Goal: Task Accomplishment & Management: Manage account settings

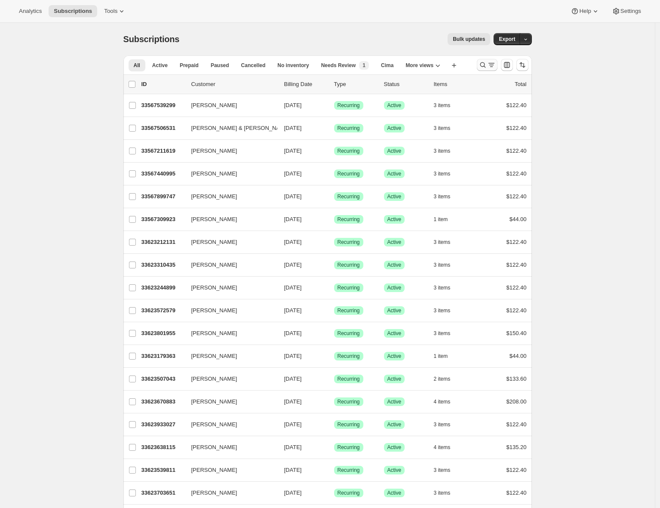
click at [487, 65] on icon "Search and filter results" at bounding box center [483, 65] width 9 height 9
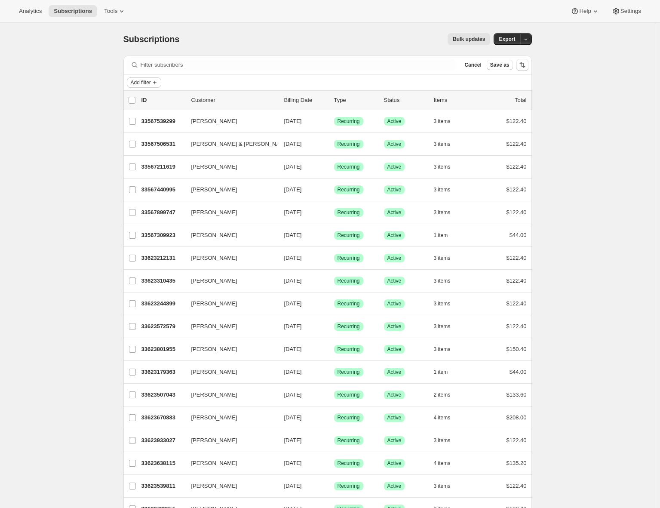
click at [151, 86] on span "Add filter" at bounding box center [141, 82] width 20 height 7
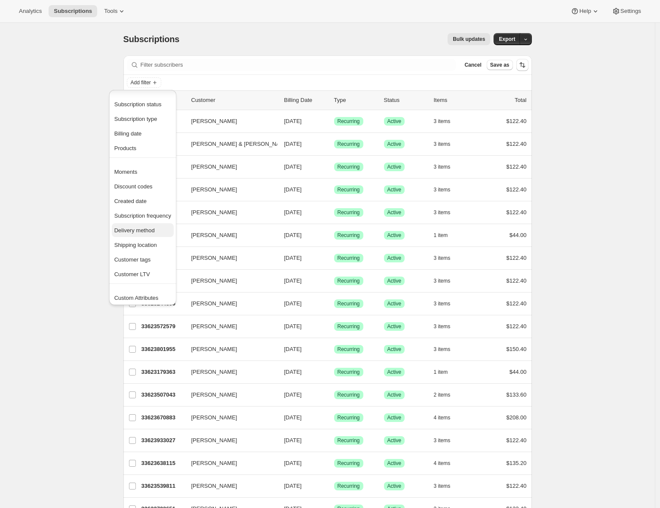
scroll to position [17, 0]
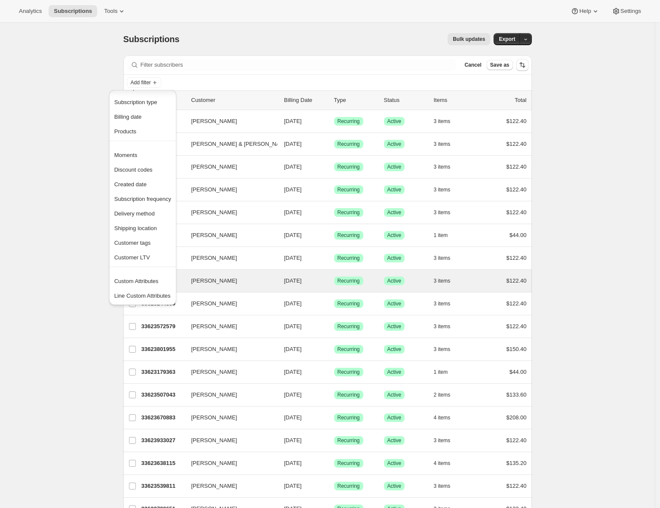
click at [141, 281] on span "Custom Attributes" at bounding box center [136, 281] width 44 height 6
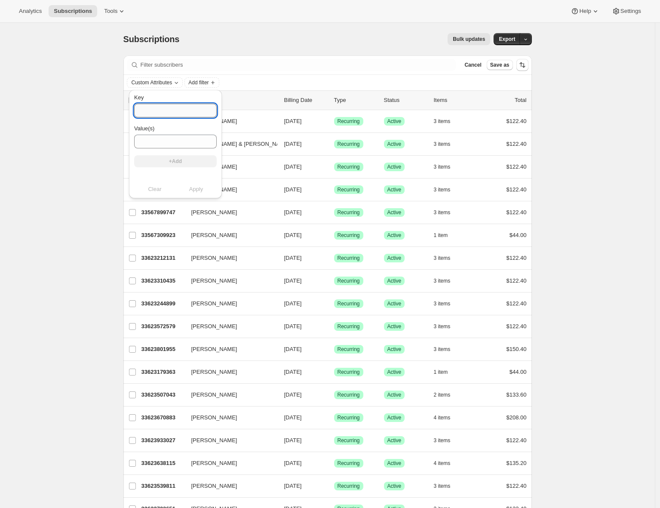
click at [159, 111] on input "Key" at bounding box center [175, 111] width 83 height 14
type input "i"
type input "_isPOS"
click at [156, 139] on input "Value(s)" at bounding box center [175, 142] width 83 height 14
type input "true"
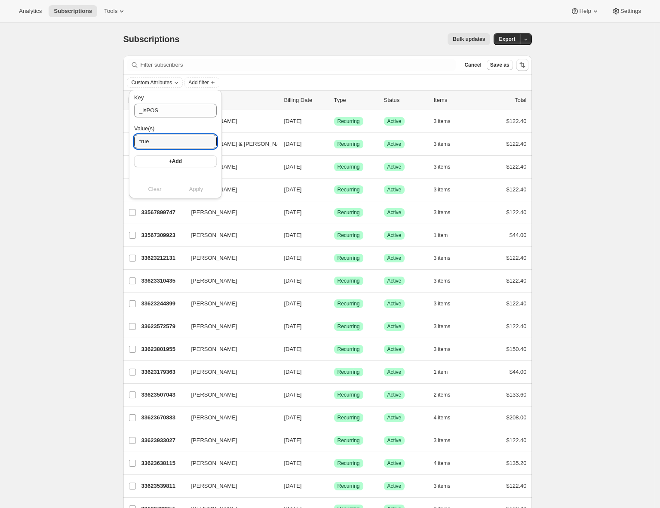
click at [161, 163] on button "+Add" at bounding box center [175, 161] width 83 height 12
click at [193, 198] on span "Apply" at bounding box center [196, 198] width 14 height 9
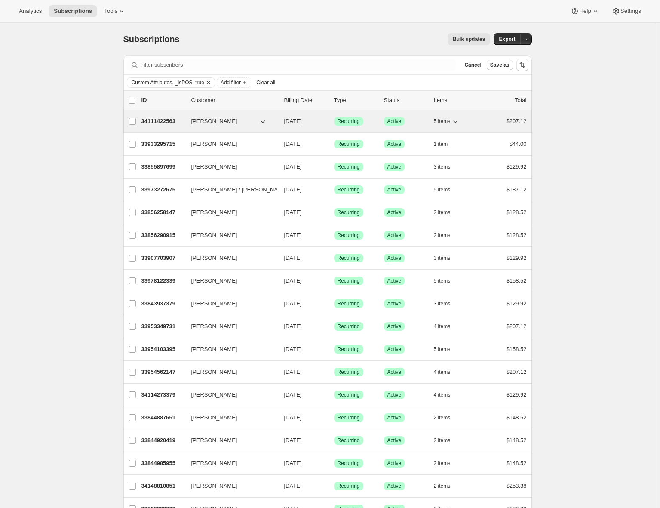
click at [164, 120] on p "34111422563" at bounding box center [163, 121] width 43 height 9
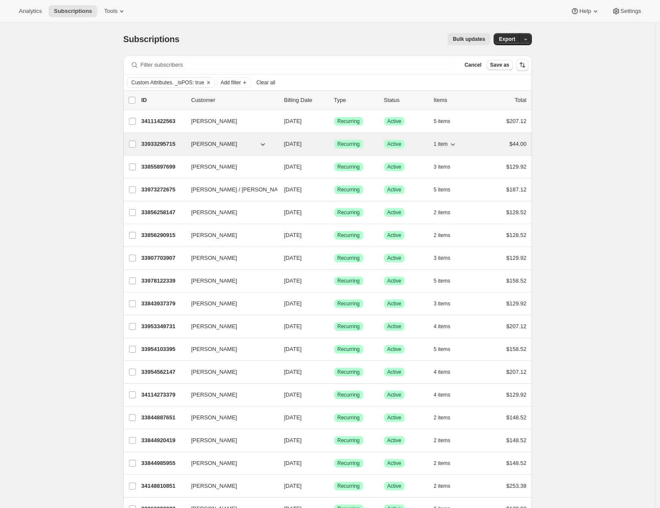
click at [168, 145] on p "33933295715" at bounding box center [163, 144] width 43 height 9
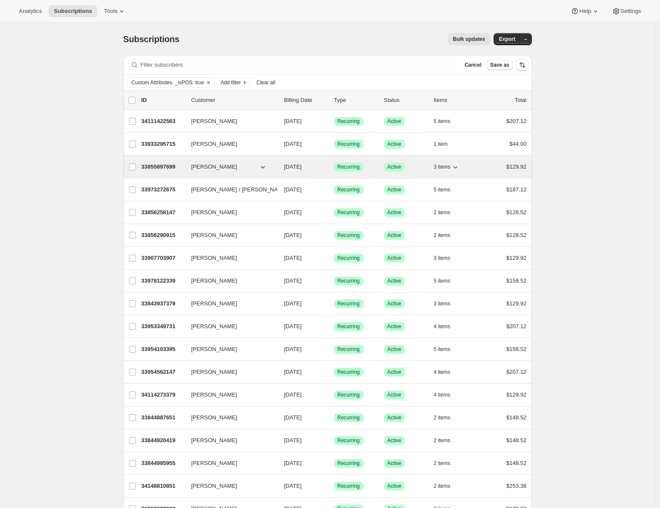
click at [163, 168] on p "33855897699" at bounding box center [163, 167] width 43 height 9
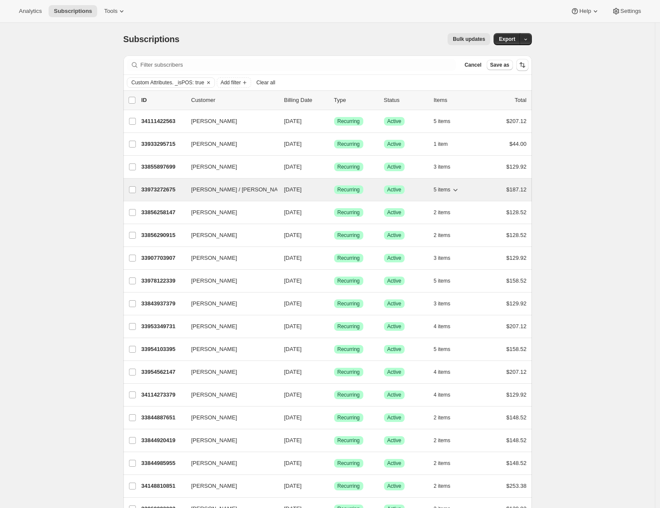
click at [162, 194] on p "33973272675" at bounding box center [163, 189] width 43 height 9
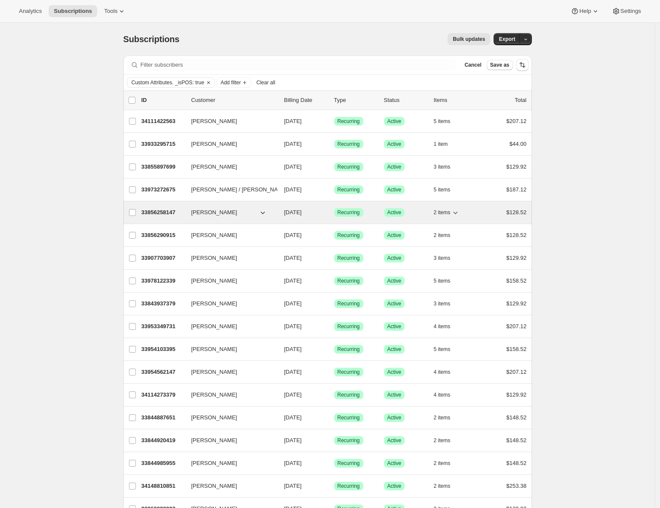
click at [162, 212] on p "33856258147" at bounding box center [163, 212] width 43 height 9
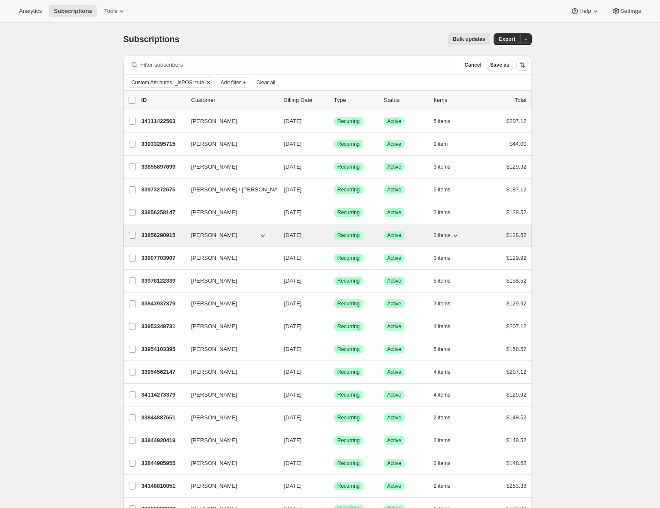
click at [169, 235] on p "33856290915" at bounding box center [163, 235] width 43 height 9
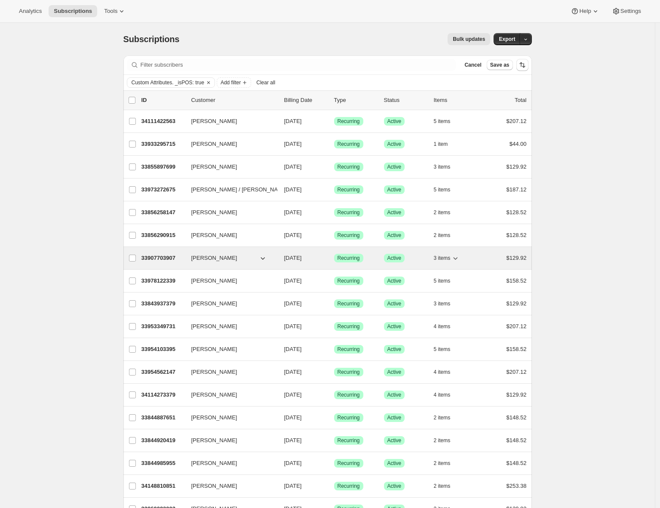
click at [171, 259] on p "33907703907" at bounding box center [163, 258] width 43 height 9
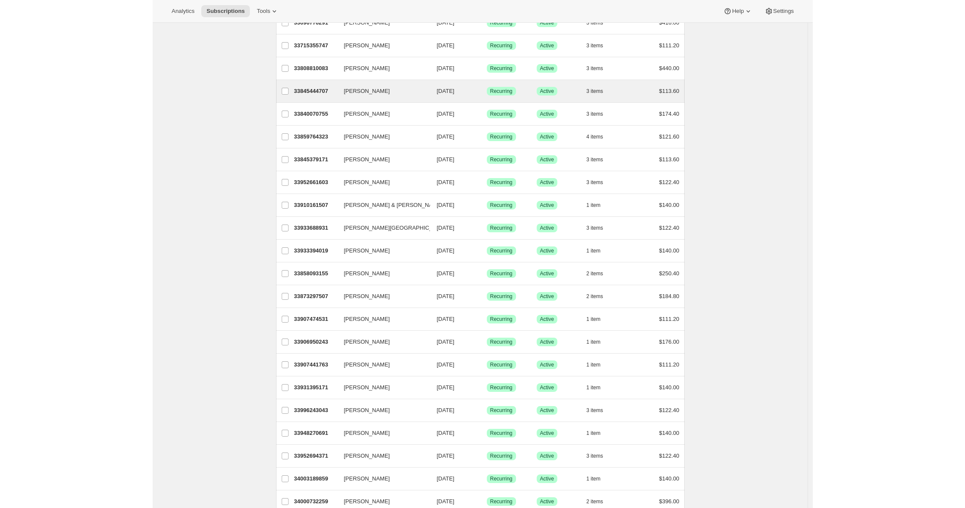
scroll to position [796, 0]
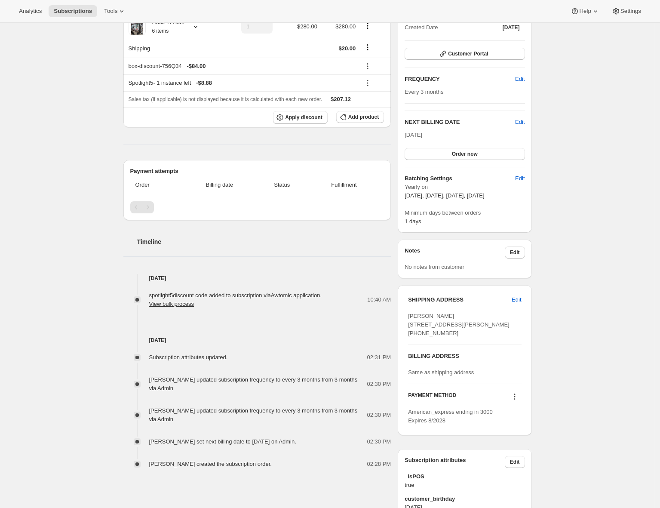
scroll to position [62, 0]
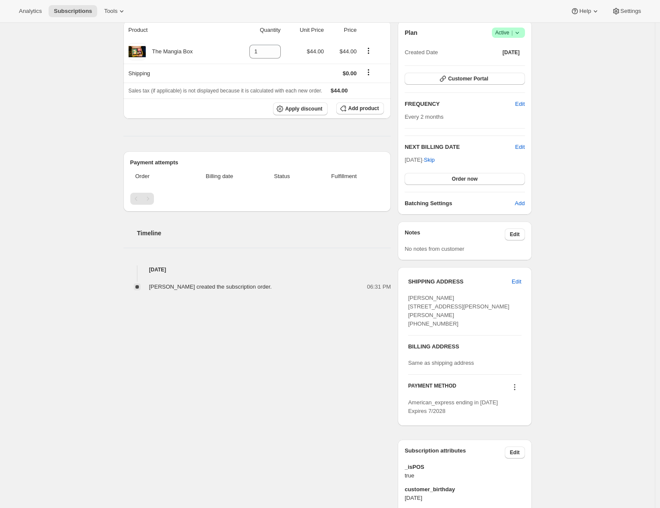
scroll to position [161, 0]
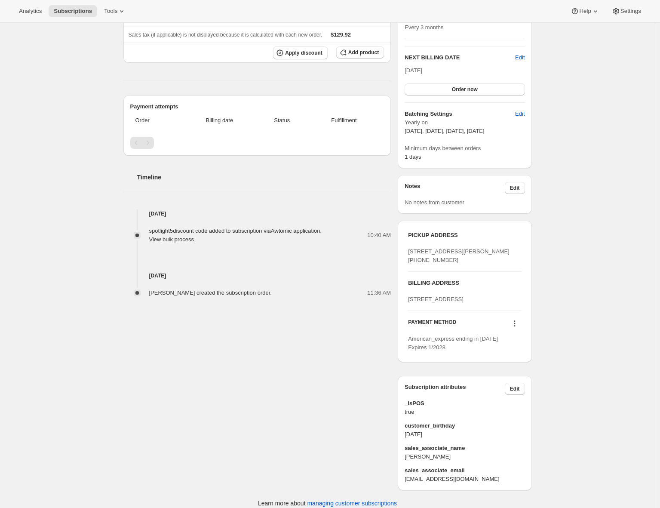
scroll to position [230, 0]
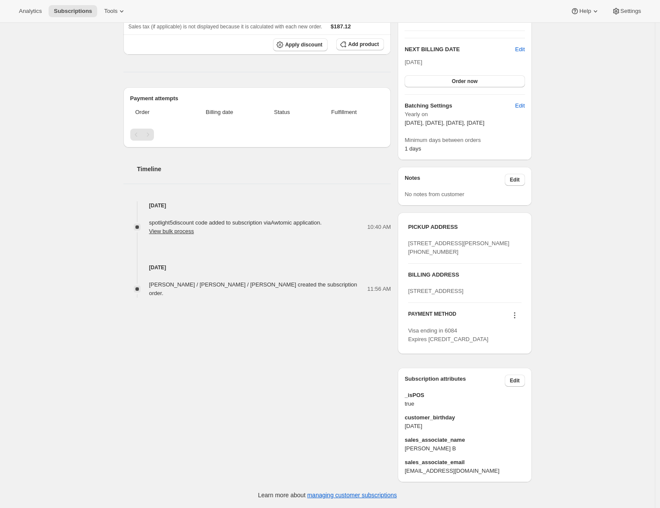
scroll to position [21, 0]
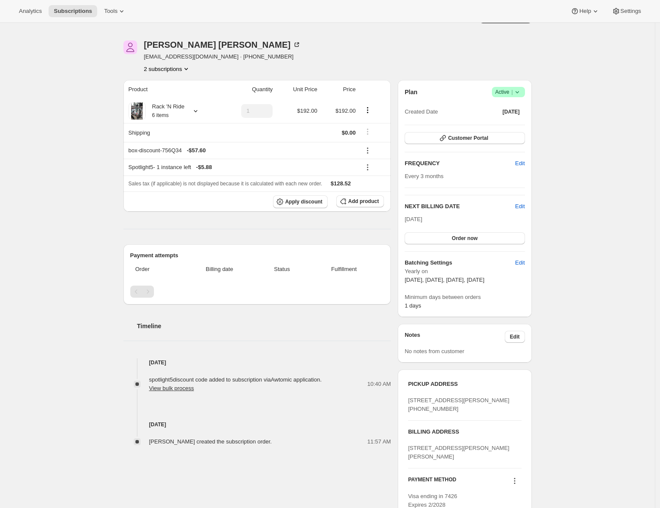
scroll to position [11, 0]
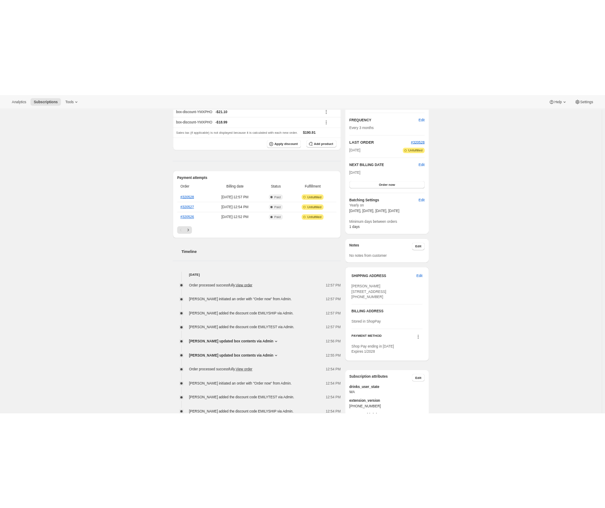
scroll to position [9, 0]
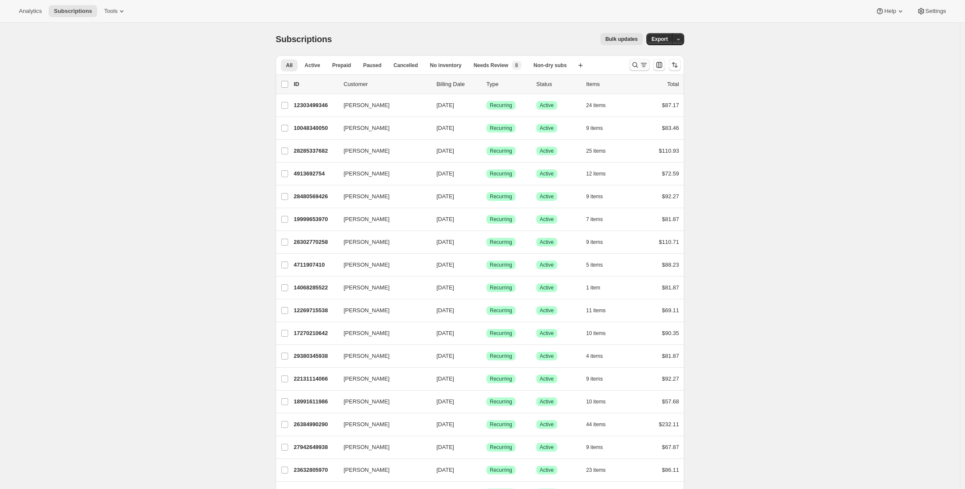
click at [648, 65] on icon "Search and filter results" at bounding box center [644, 65] width 9 height 9
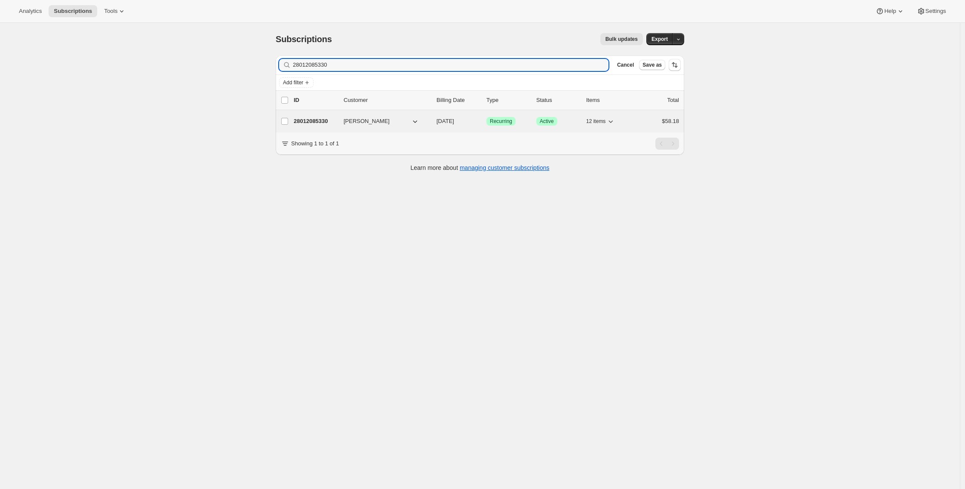
type input "28012085330"
click at [322, 124] on p "28012085330" at bounding box center [315, 121] width 43 height 9
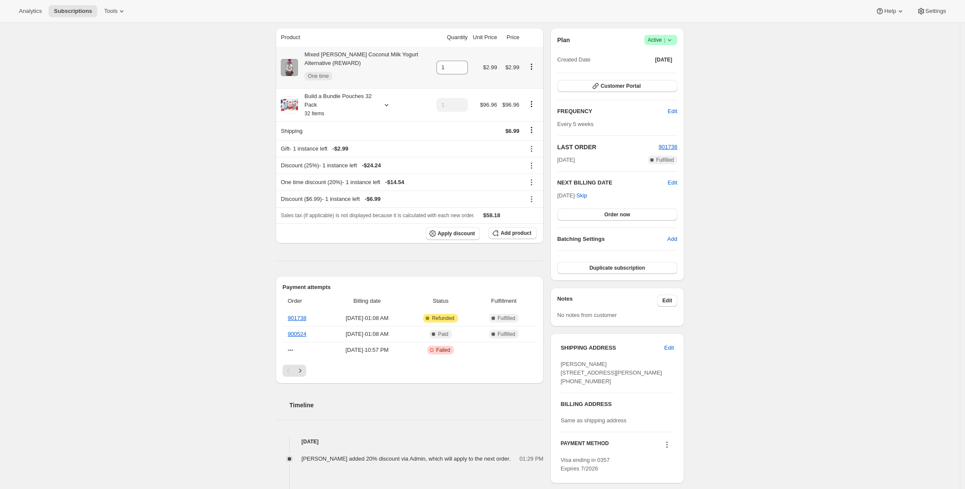
scroll to position [30, 0]
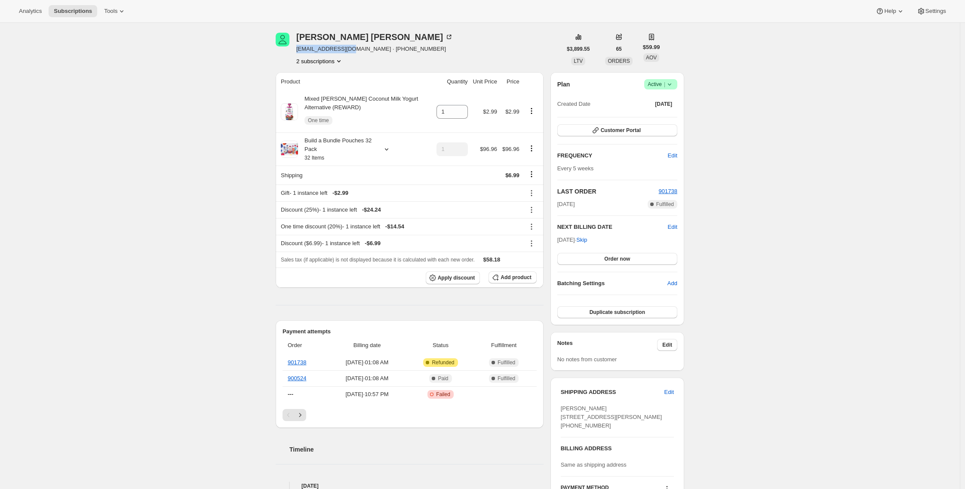
drag, startPoint x: 355, startPoint y: 48, endPoint x: 299, endPoint y: 49, distance: 55.9
click at [299, 49] on span "bdwitmer@gmail.com · +14802761577" at bounding box center [374, 49] width 157 height 9
copy span "bdwitmer@gmail.com"
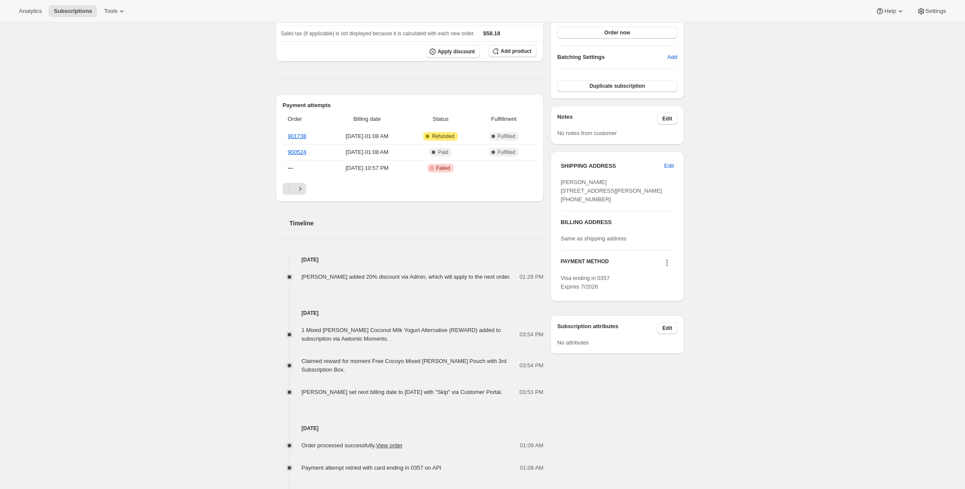
scroll to position [0, 0]
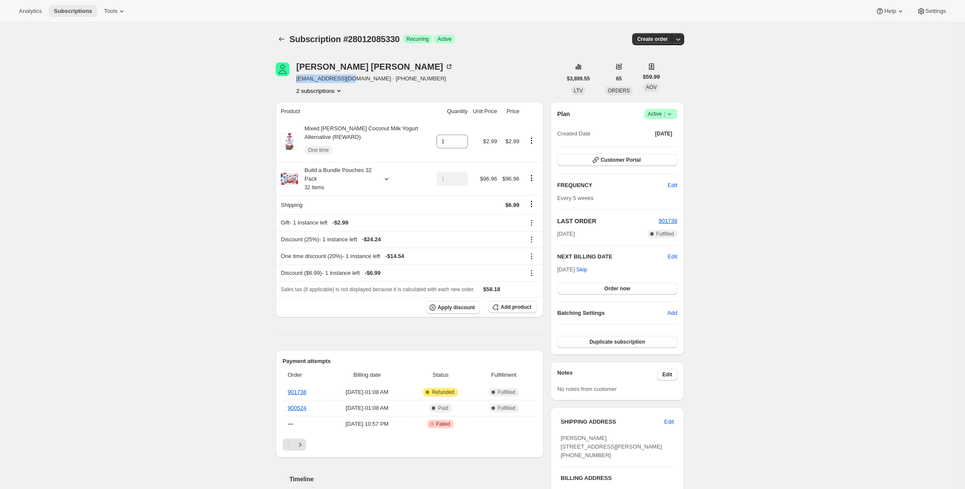
click at [65, 9] on span "Subscriptions" at bounding box center [73, 11] width 38 height 7
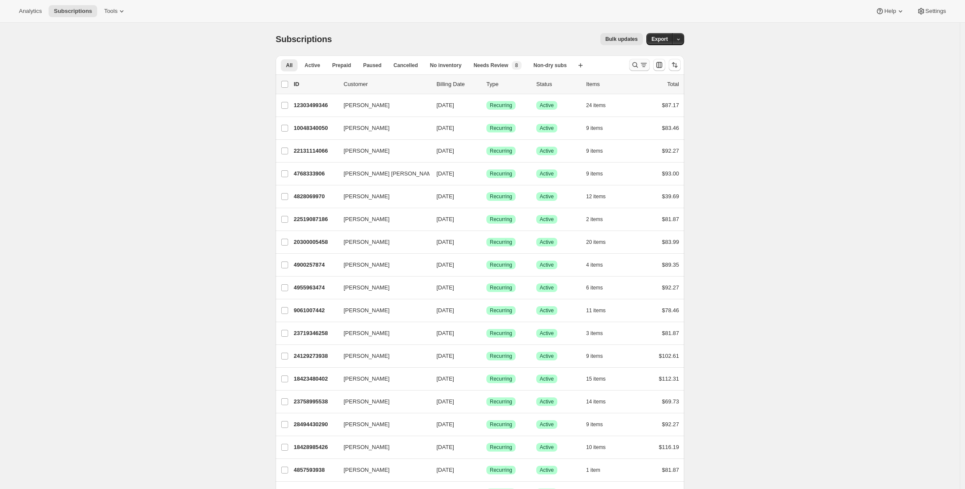
click at [638, 63] on icon "Search and filter results" at bounding box center [636, 65] width 6 height 6
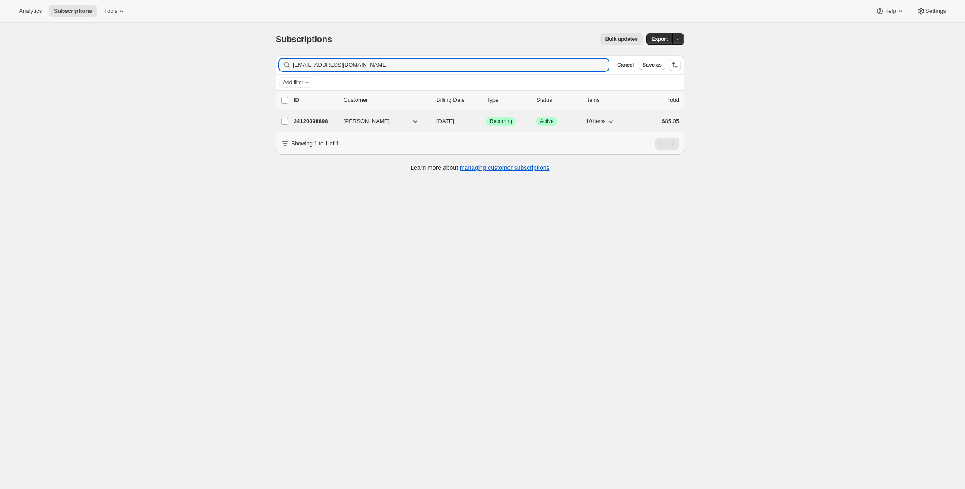
type input "amandafenni@yahoo.com"
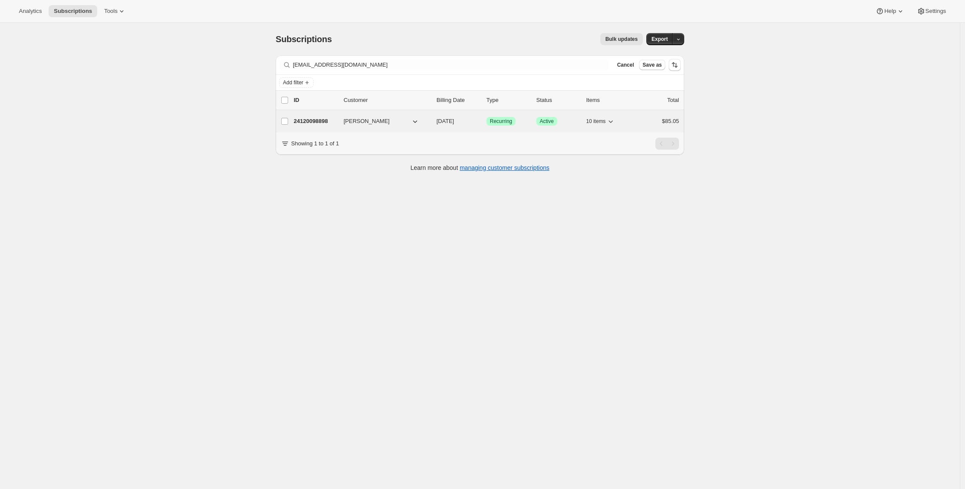
click at [325, 123] on p "24120098898" at bounding box center [315, 121] width 43 height 9
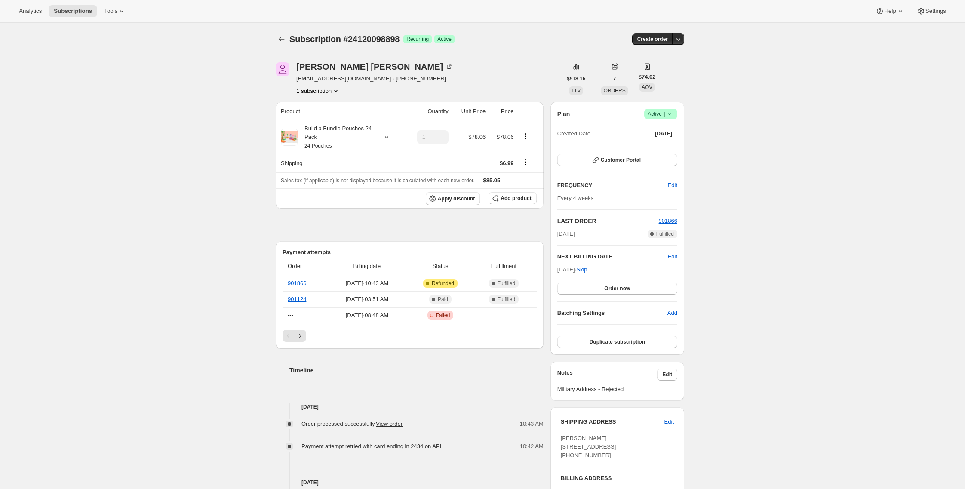
click at [163, 196] on div "Subscription #24120098898. This page is ready Subscription #24120098898 Success…" at bounding box center [480, 445] width 960 height 845
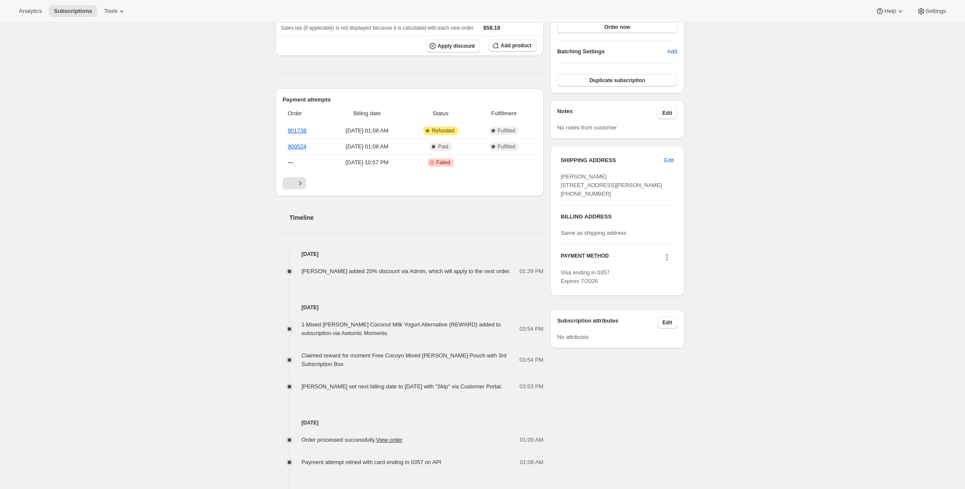
scroll to position [468, 0]
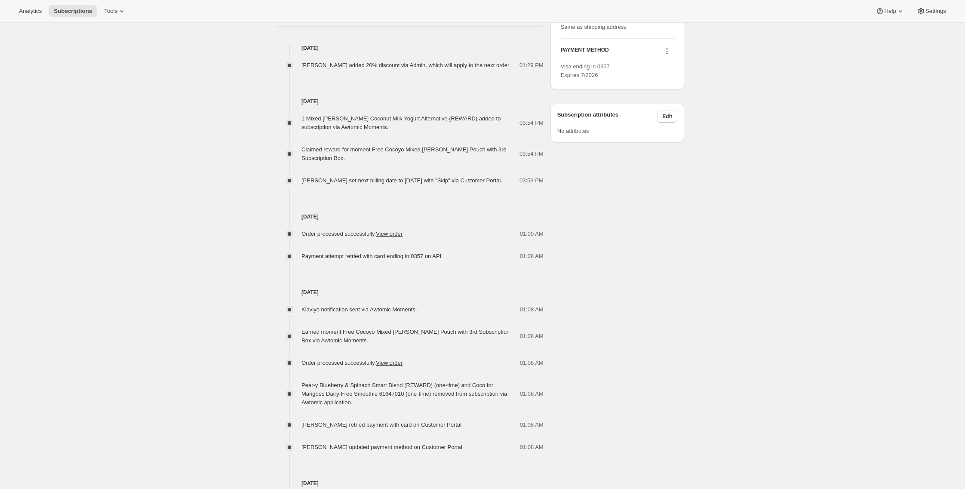
click at [78, 151] on div "Subscription #28012085330. This page is ready Subscription #28012085330 Success…" at bounding box center [480, 71] width 960 height 1033
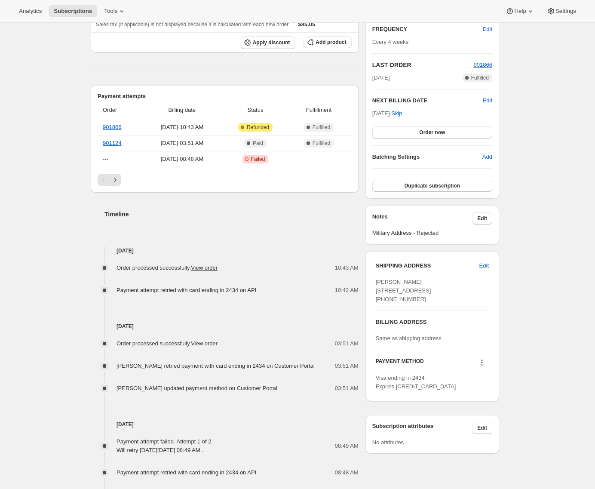
scroll to position [189, 0]
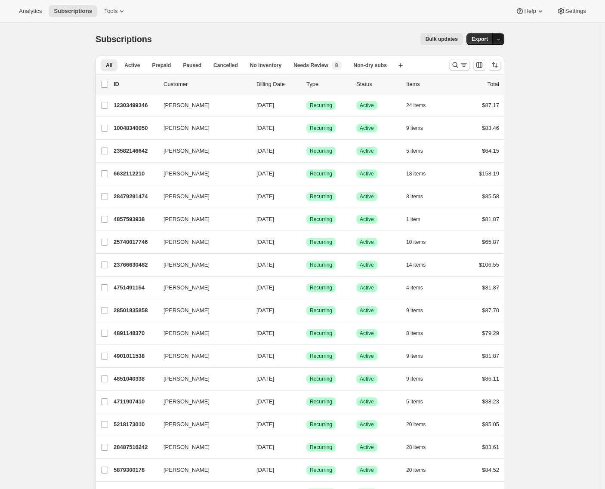
click at [502, 35] on button "button" at bounding box center [498, 39] width 12 height 12
click at [472, 74] on span "Timeline events" at bounding box center [452, 71] width 39 height 6
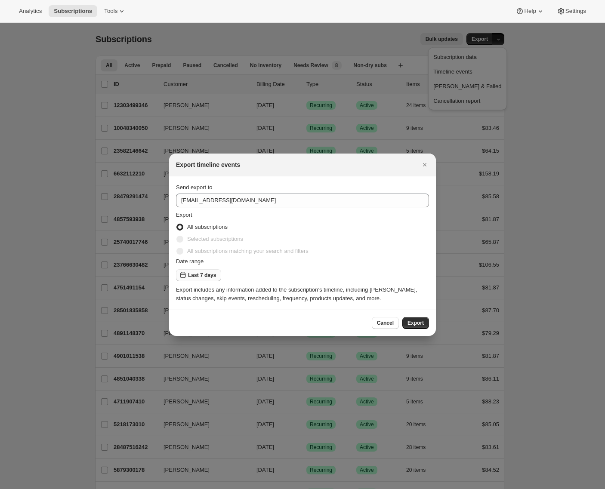
click at [190, 278] on span "Last 7 days" at bounding box center [202, 275] width 28 height 7
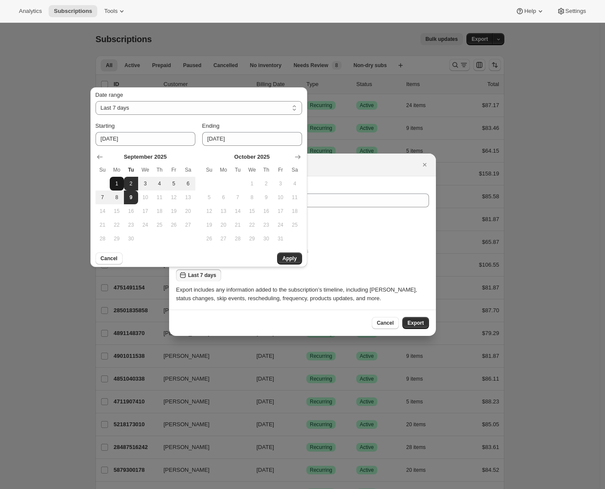
click at [115, 182] on span "1" at bounding box center [116, 183] width 7 height 7
type input "2025-09-01"
select select "CUSTOM"
click at [127, 182] on span "2" at bounding box center [130, 183] width 7 height 7
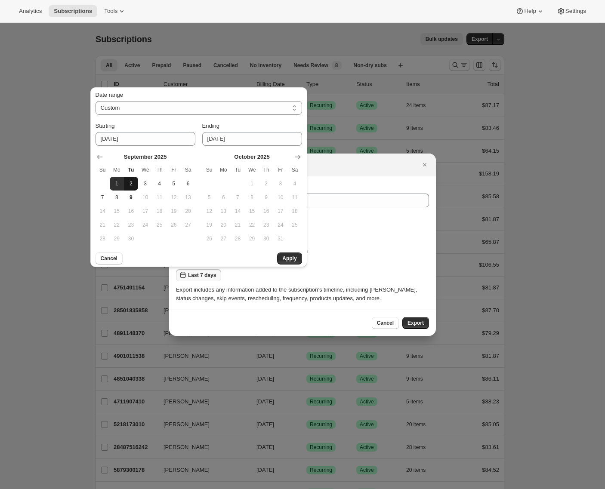
type input "2025-09-02"
click at [284, 259] on span "Apply" at bounding box center [289, 258] width 14 height 7
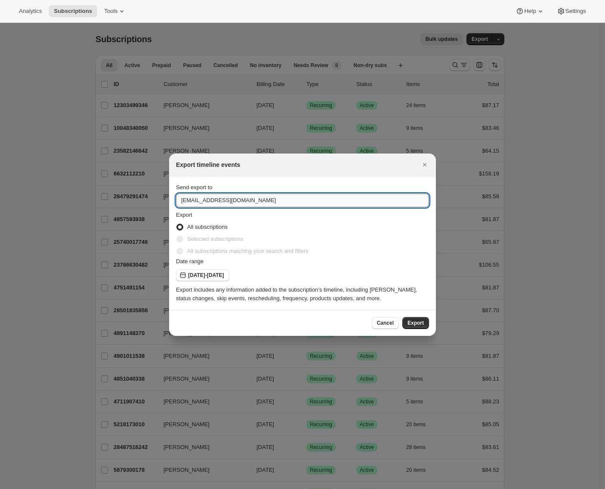
click at [225, 205] on input "[EMAIL_ADDRESS][DOMAIN_NAME]" at bounding box center [302, 201] width 253 height 14
type input "[PERSON_NAME][EMAIL_ADDRESS][DOMAIN_NAME]"
click at [424, 324] on button "Export" at bounding box center [415, 323] width 27 height 12
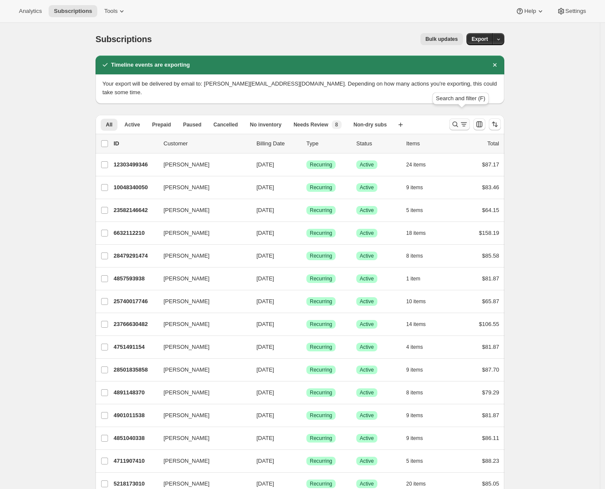
click at [456, 120] on icon "Search and filter results" at bounding box center [455, 124] width 9 height 9
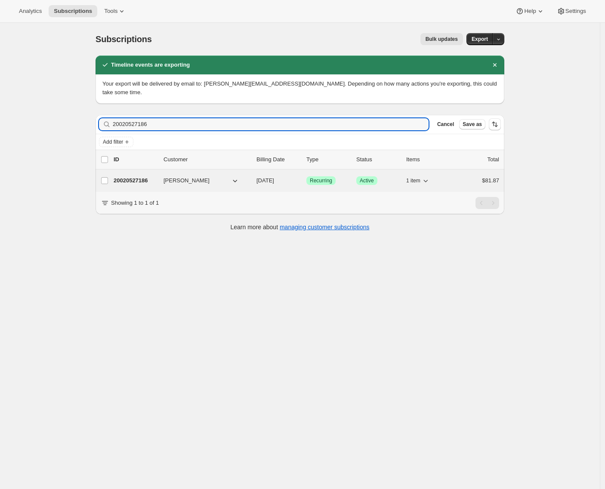
type input "20020527186"
click at [138, 176] on p "20020527186" at bounding box center [135, 180] width 43 height 9
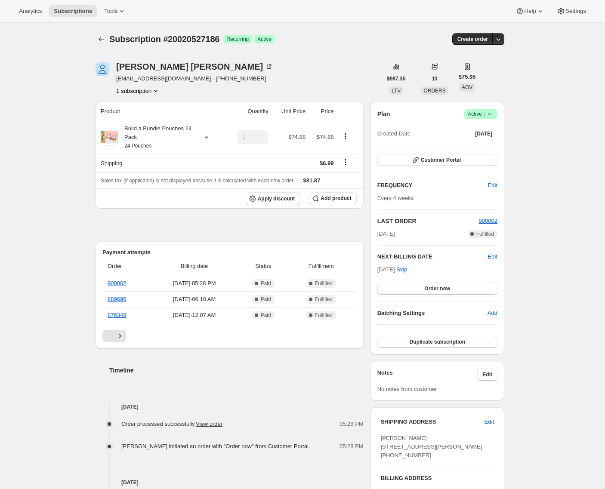
scroll to position [213, 0]
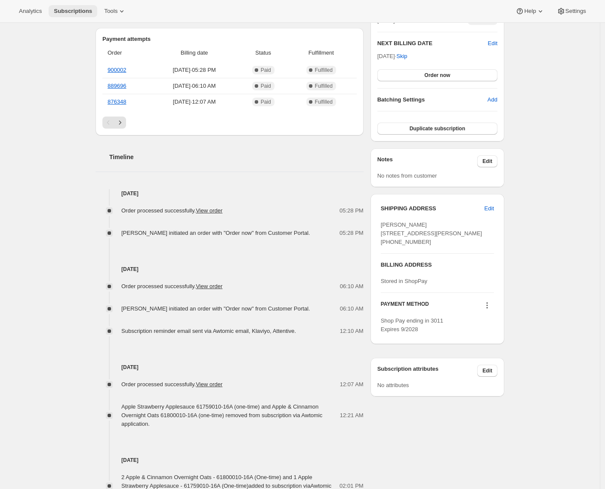
click at [68, 13] on span "Subscriptions" at bounding box center [73, 11] width 38 height 7
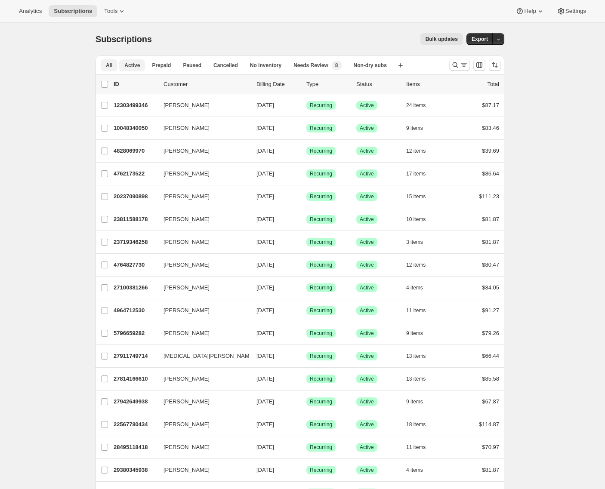
click at [139, 66] on span "Active" at bounding box center [131, 65] width 15 height 7
click at [486, 41] on span "Export" at bounding box center [479, 39] width 16 height 7
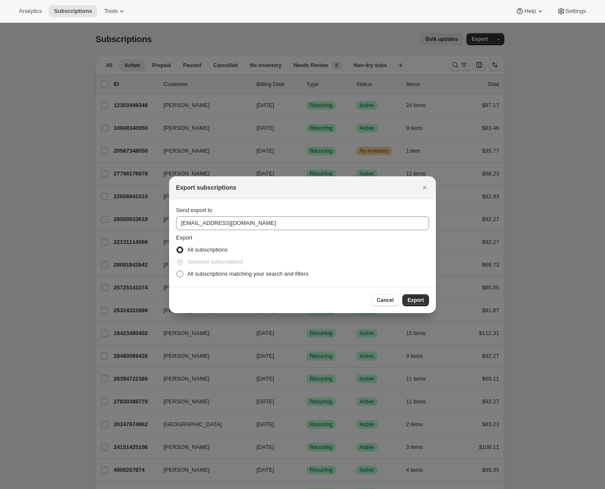
click at [202, 276] on span "All subscriptions matching your search and filters" at bounding box center [247, 274] width 121 height 6
click at [177, 271] on input "All subscriptions matching your search and filters" at bounding box center [176, 271] width 0 height 0
radio input "true"
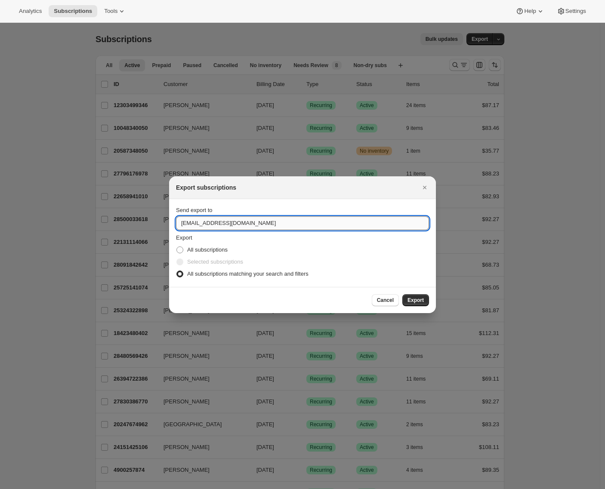
click at [209, 225] on input "care@uponafarm.com" at bounding box center [302, 223] width 253 height 14
type input "adrian@awtomic.com"
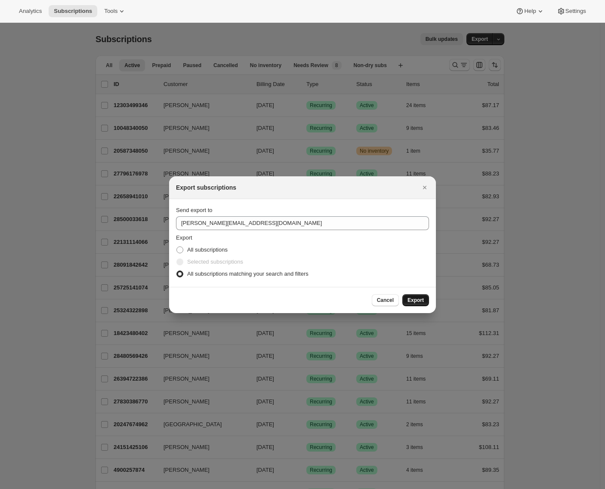
click at [410, 297] on span "Export" at bounding box center [415, 300] width 16 height 7
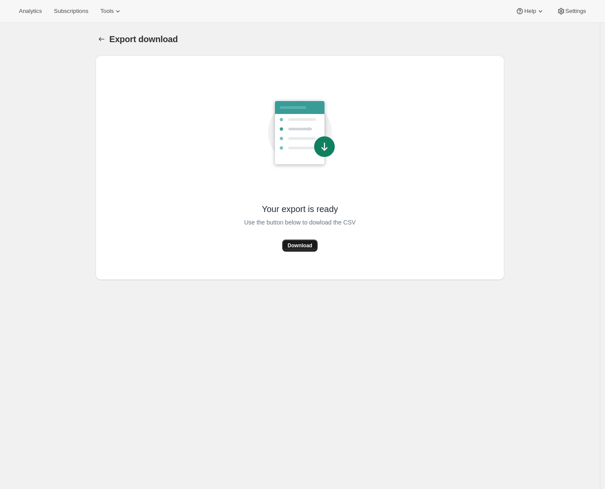
click at [295, 245] on span "Download" at bounding box center [299, 245] width 25 height 7
click at [310, 246] on span "Download" at bounding box center [299, 245] width 25 height 7
click at [63, 11] on span "Subscriptions" at bounding box center [71, 11] width 34 height 7
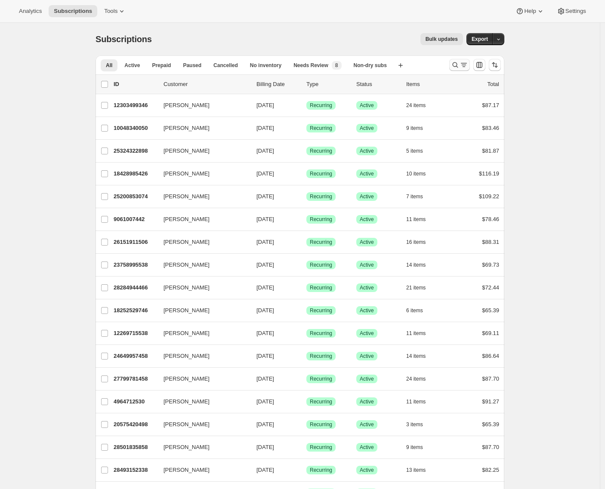
click at [462, 66] on icon "Search and filter results" at bounding box center [463, 65] width 9 height 9
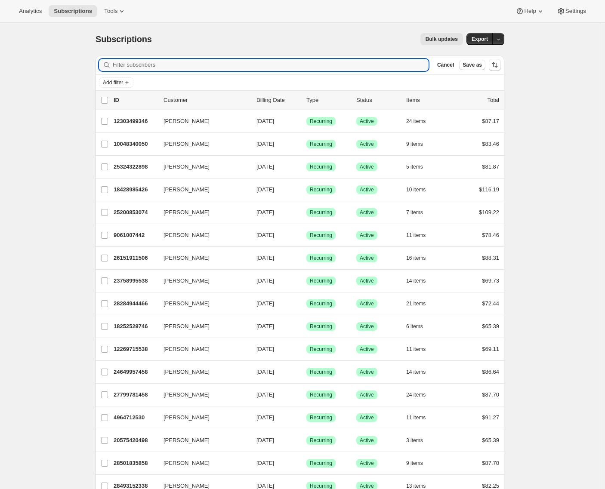
paste input "aballdesign@gmail.com"
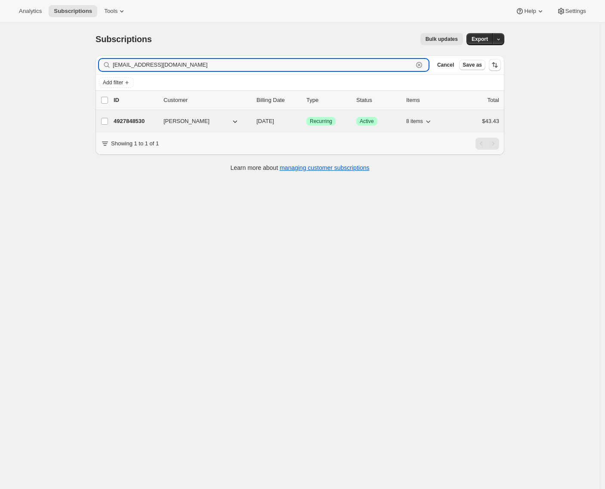
type input "aballdesign@gmail.com"
click at [141, 123] on p "4927848530" at bounding box center [135, 121] width 43 height 9
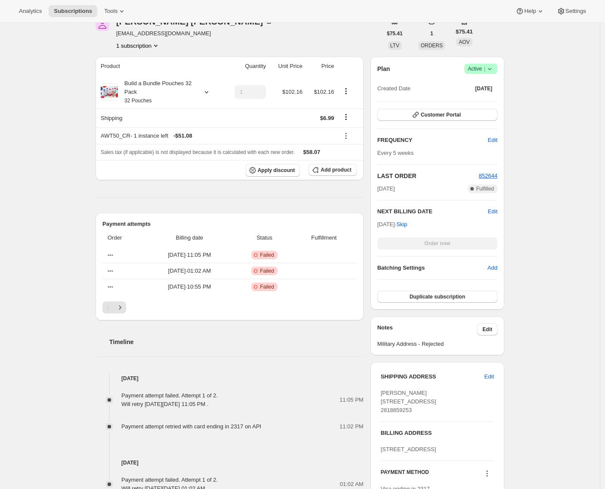
scroll to position [222, 0]
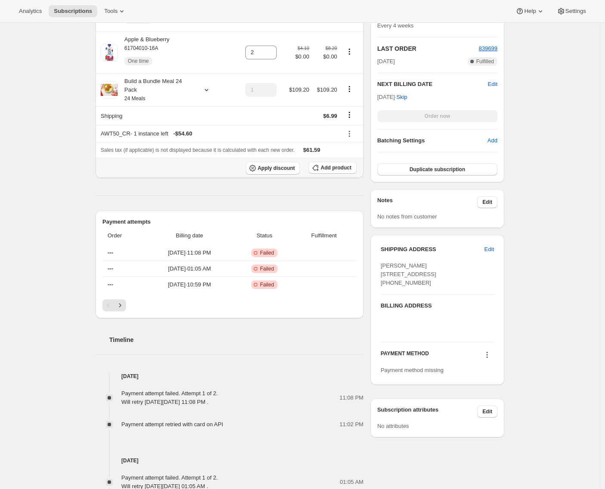
scroll to position [161, 0]
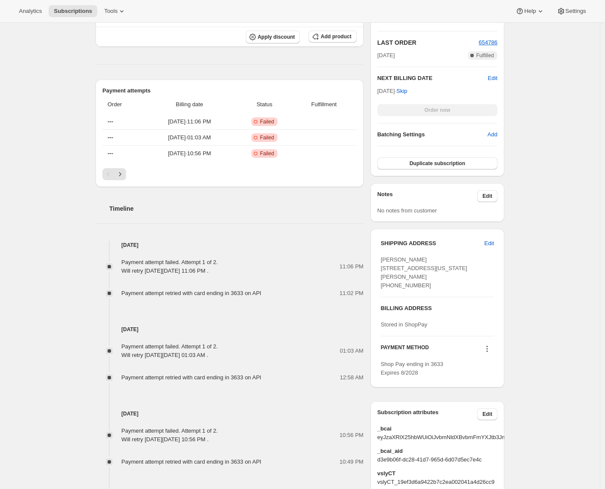
scroll to position [173, 0]
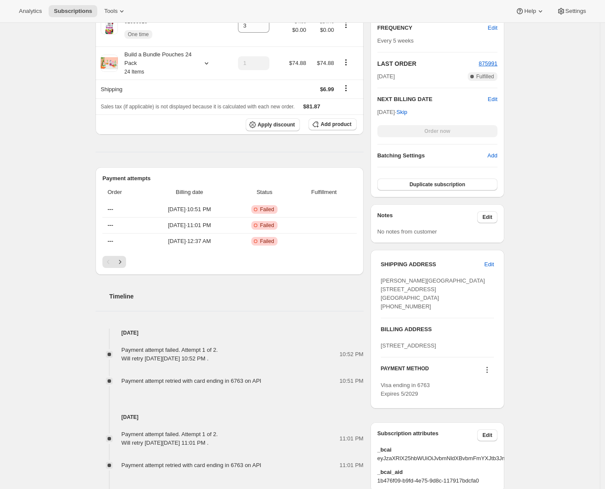
scroll to position [279, 0]
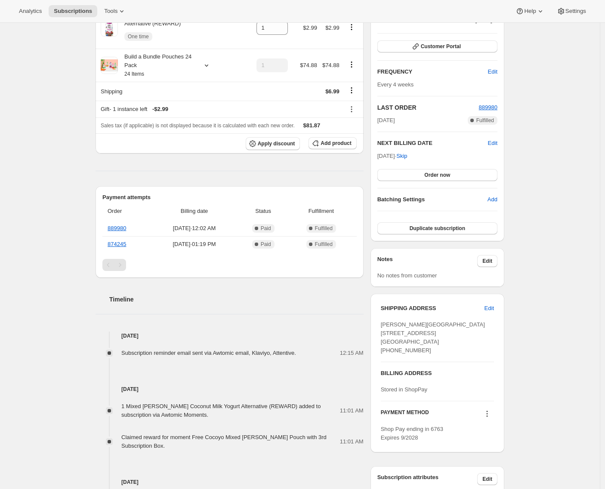
scroll to position [296, 0]
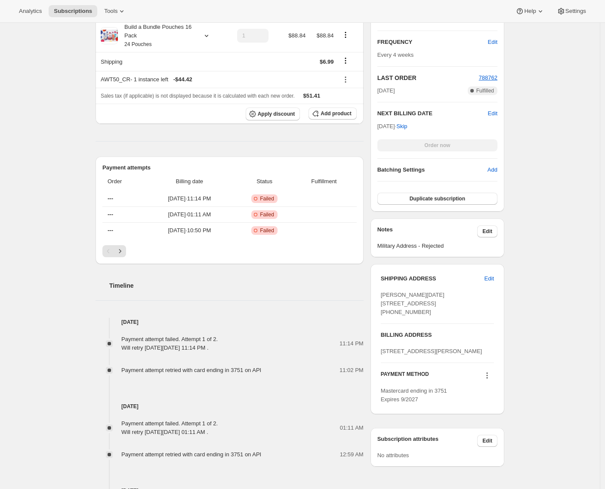
scroll to position [12, 0]
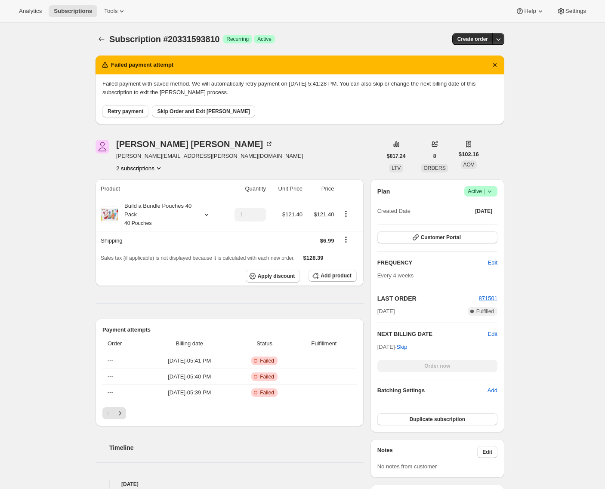
scroll to position [164, 0]
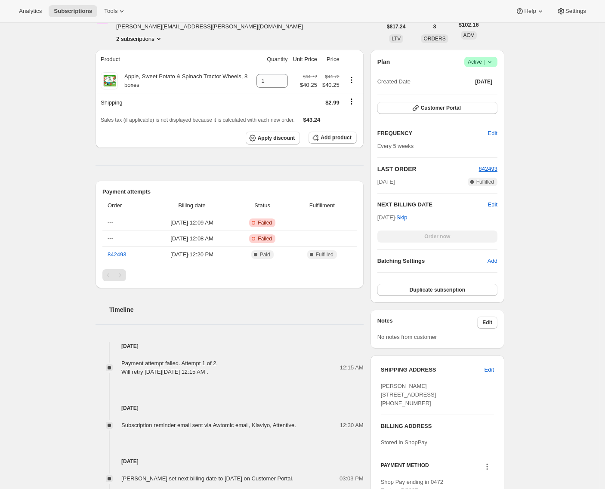
scroll to position [135, 0]
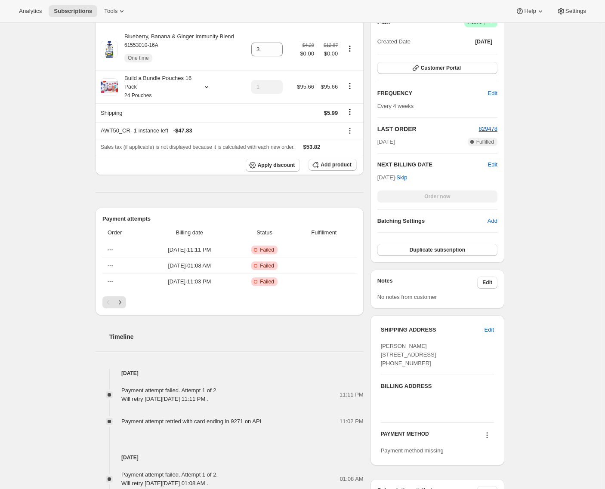
scroll to position [175, 0]
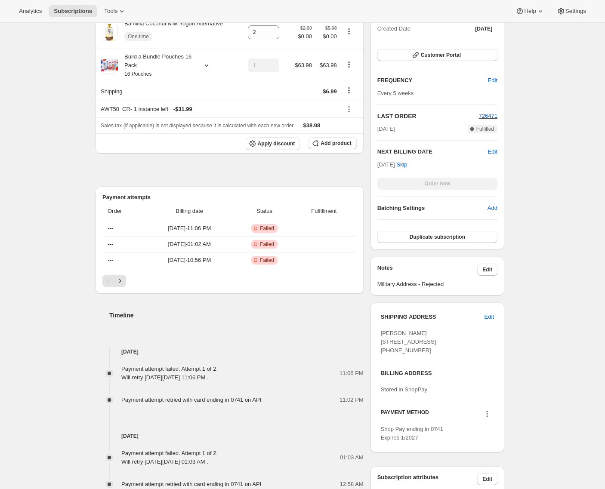
scroll to position [227, 0]
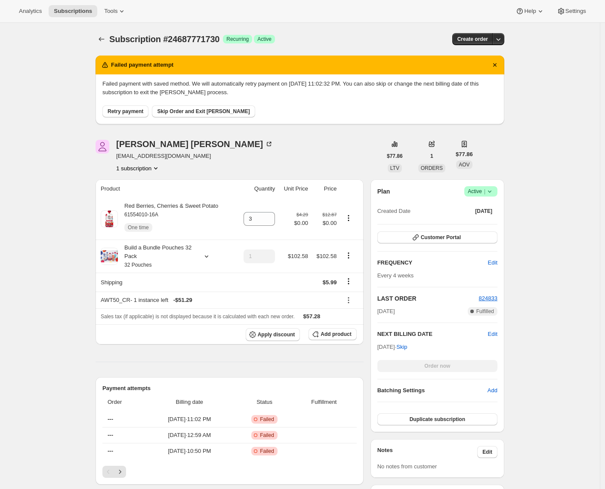
scroll to position [214, 0]
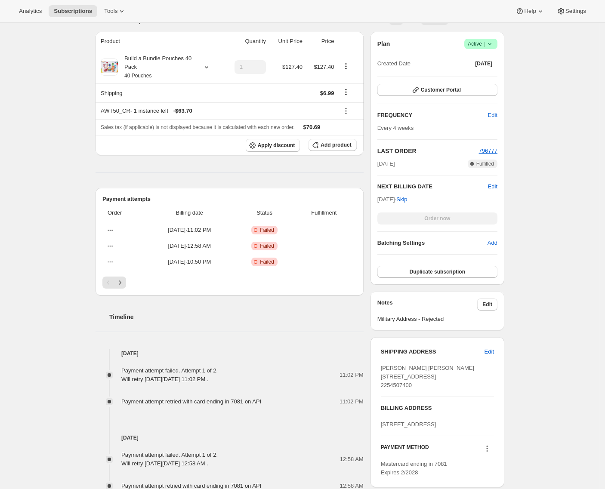
scroll to position [153, 0]
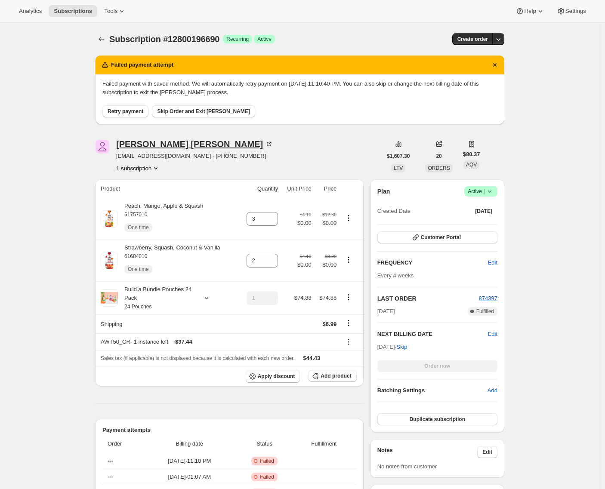
scroll to position [209, 0]
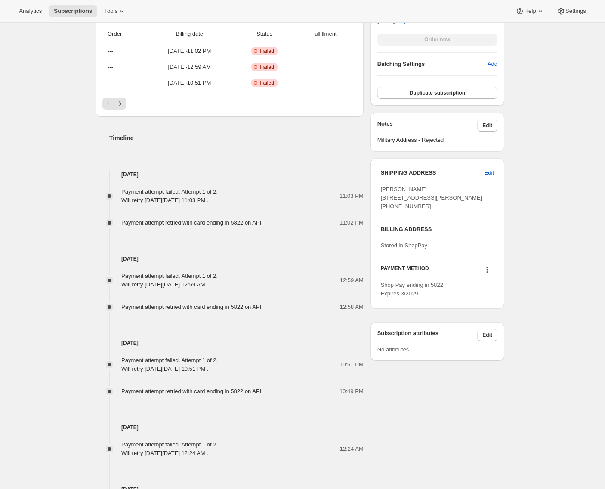
scroll to position [284, 0]
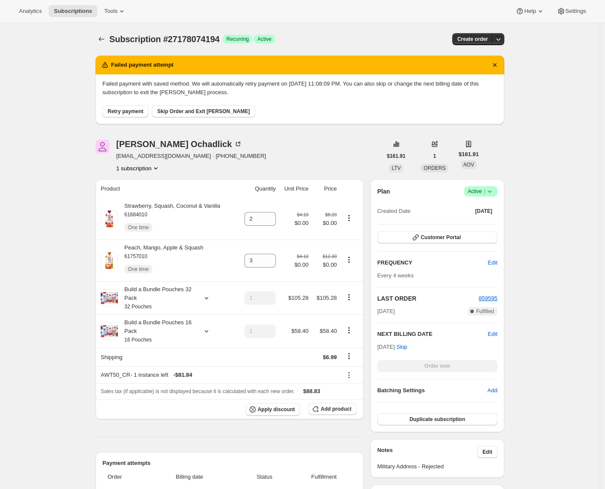
scroll to position [193, 0]
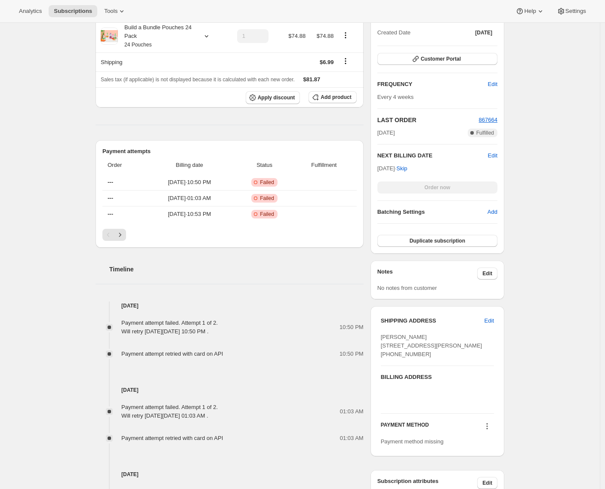
scroll to position [138, 0]
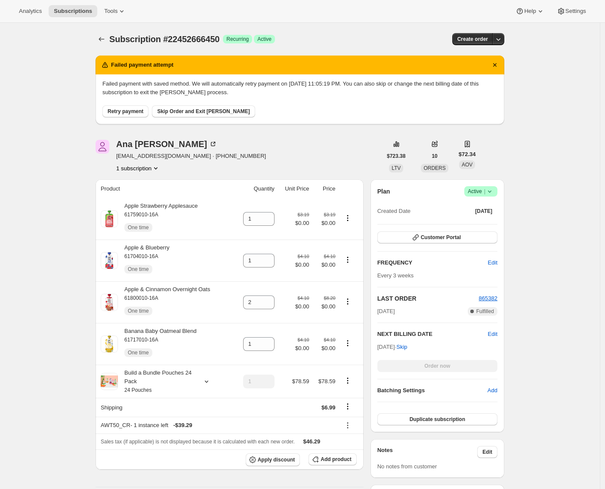
scroll to position [143, 0]
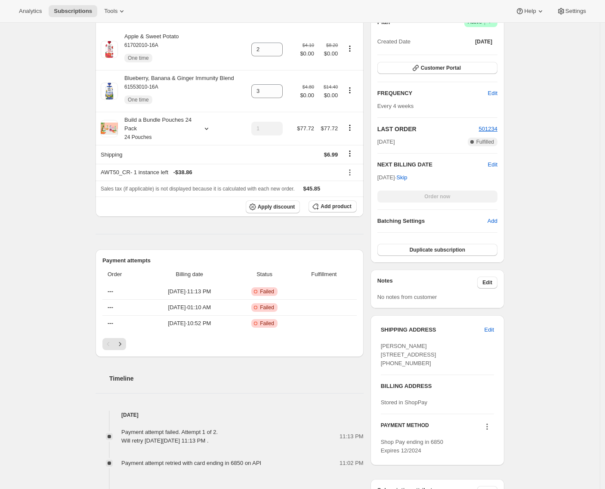
scroll to position [214, 0]
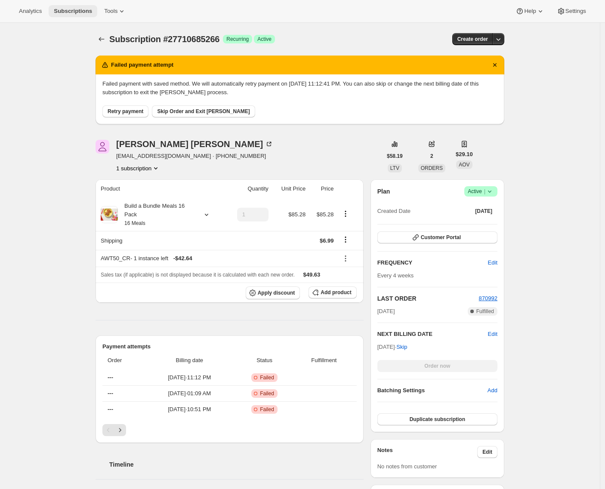
click at [76, 9] on span "Subscriptions" at bounding box center [73, 11] width 38 height 7
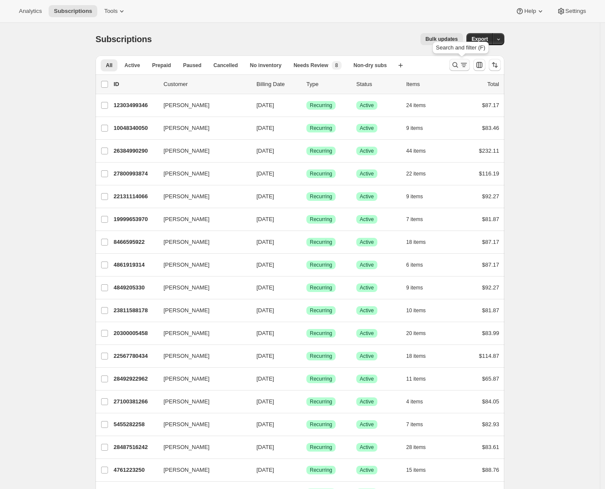
click at [463, 67] on icon "Search and filter results" at bounding box center [463, 65] width 9 height 9
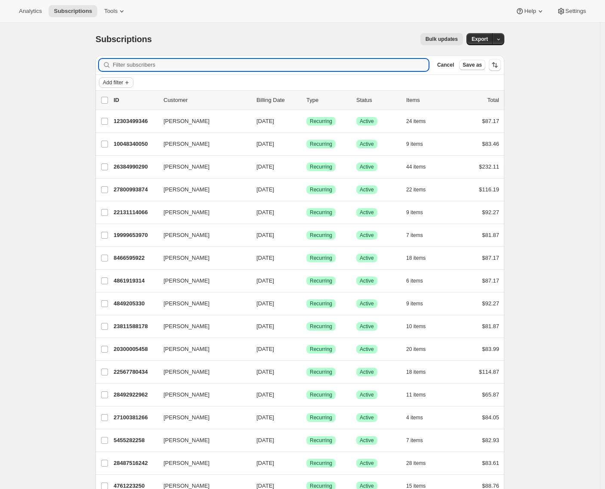
click at [120, 83] on span "Add filter" at bounding box center [113, 82] width 20 height 7
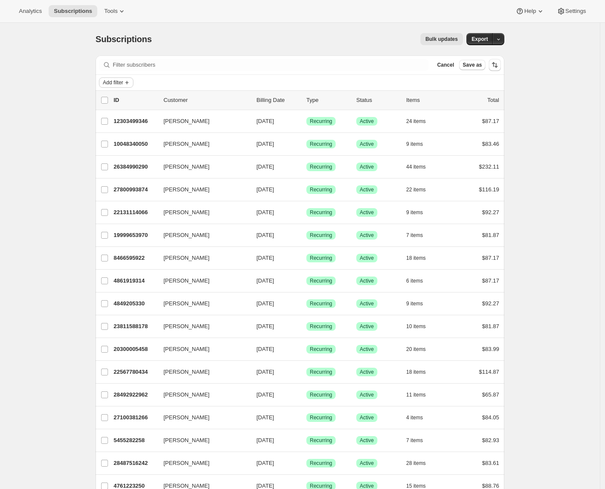
click at [123, 83] on span "Add filter" at bounding box center [113, 82] width 20 height 7
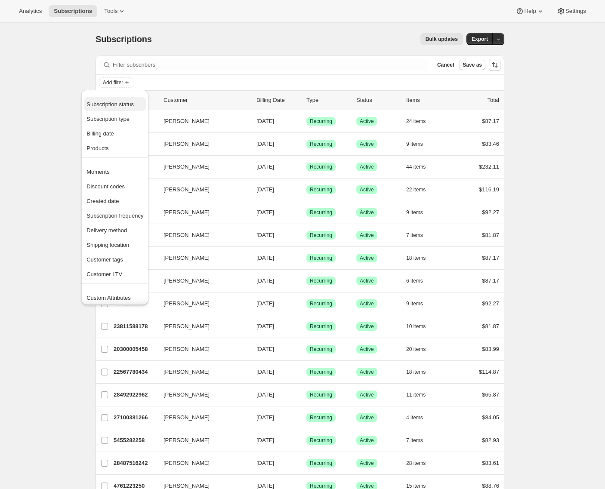
click at [117, 105] on span "Subscription status" at bounding box center [109, 104] width 47 height 6
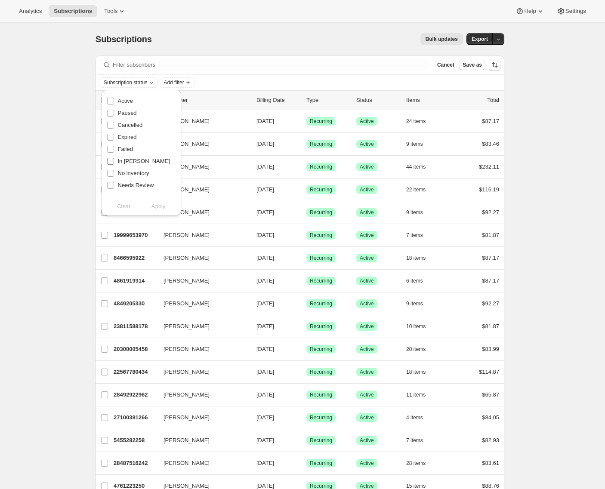
click at [119, 161] on span "In Dunning" at bounding box center [144, 161] width 52 height 6
click at [114, 161] on input "In Dunning" at bounding box center [110, 161] width 7 height 7
checkbox input "true"
click at [157, 205] on span "Apply" at bounding box center [158, 206] width 14 height 9
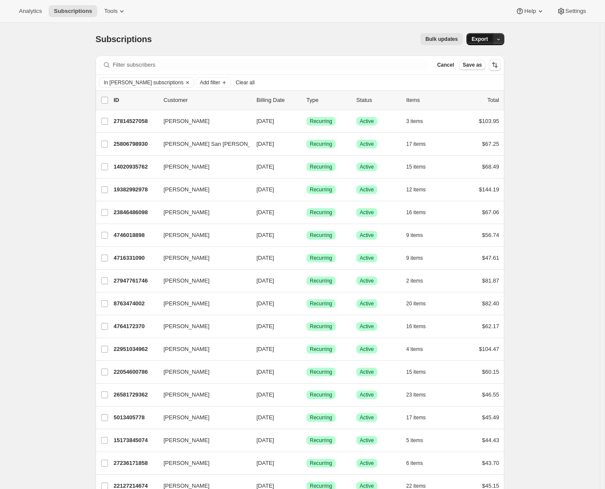
click at [487, 38] on span "Export" at bounding box center [479, 39] width 16 height 7
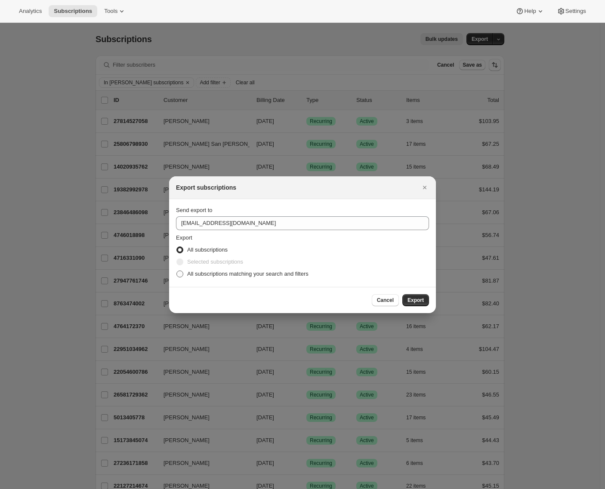
click at [213, 271] on span "All subscriptions matching your search and filters" at bounding box center [247, 274] width 121 height 6
click at [177, 271] on input "All subscriptions matching your search and filters" at bounding box center [176, 271] width 0 height 0
radio input "true"
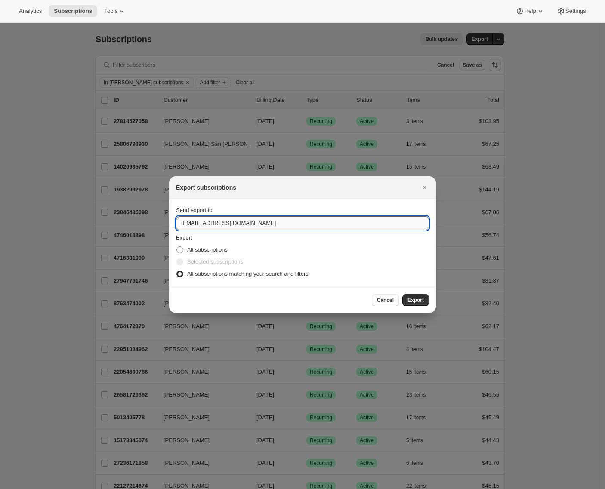
click at [225, 223] on input "care@uponafarm.com" at bounding box center [302, 223] width 253 height 14
type input "adrian@awtomic.com"
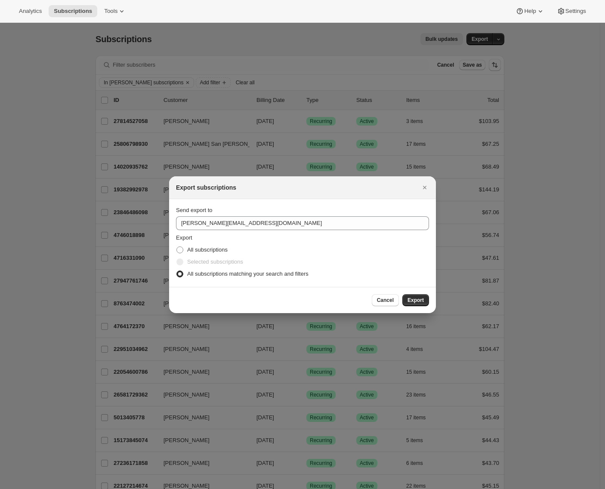
drag, startPoint x: 411, startPoint y: 299, endPoint x: 284, endPoint y: 293, distance: 127.4
click at [284, 294] on div "Cancel Export" at bounding box center [302, 300] width 253 height 12
click at [420, 188] on icon "Close" at bounding box center [424, 187] width 9 height 9
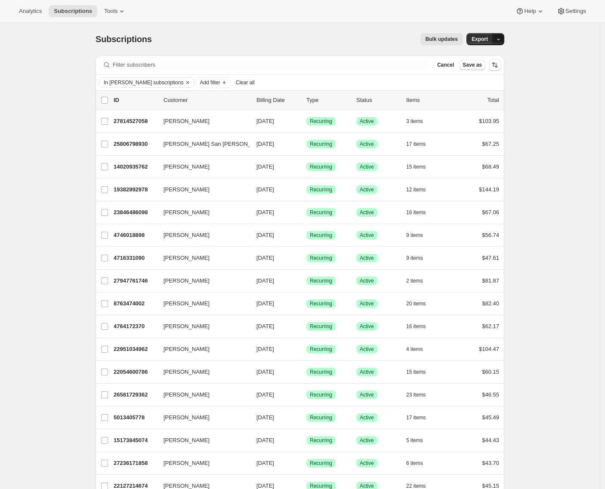
click at [501, 38] on icon "button" at bounding box center [499, 40] width 6 height 6
click at [484, 88] on span "Dunning & Failed" at bounding box center [467, 86] width 68 height 6
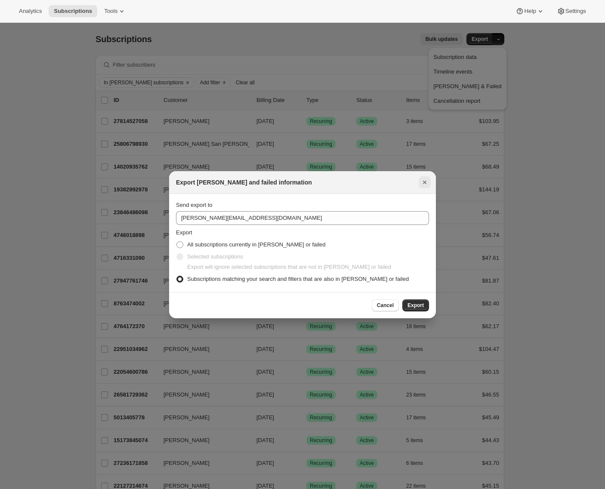
click at [425, 184] on icon "Close" at bounding box center [424, 182] width 9 height 9
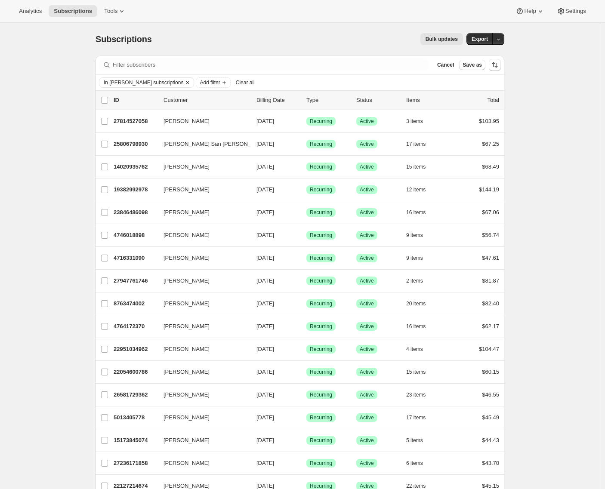
click at [184, 81] on icon "Clear" at bounding box center [187, 82] width 7 height 7
click at [444, 65] on span "Cancel" at bounding box center [445, 65] width 17 height 7
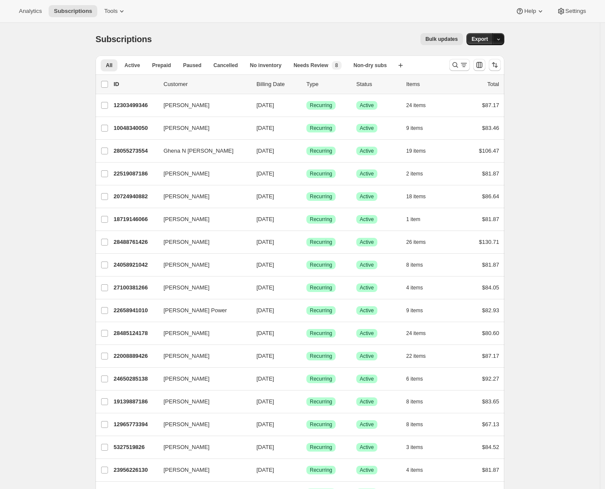
click at [501, 39] on icon "button" at bounding box center [499, 40] width 6 height 6
click at [476, 88] on span "Dunning & Failed" at bounding box center [467, 86] width 68 height 6
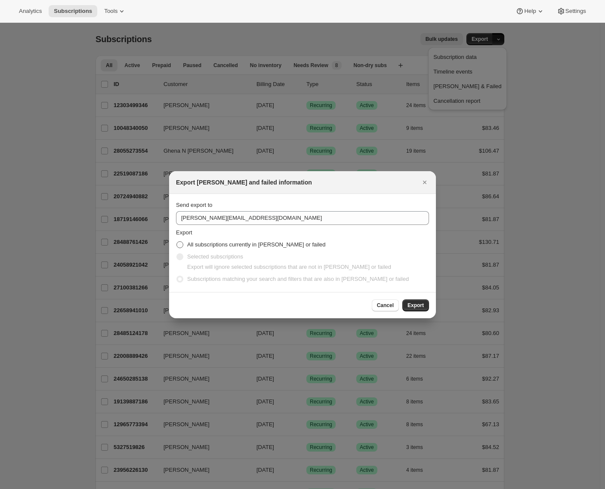
click at [244, 243] on span "All subscriptions currently in dunning or failed" at bounding box center [256, 244] width 139 height 6
click at [177, 242] on input "All subscriptions currently in dunning or failed" at bounding box center [176, 241] width 0 height 0
radio input "true"
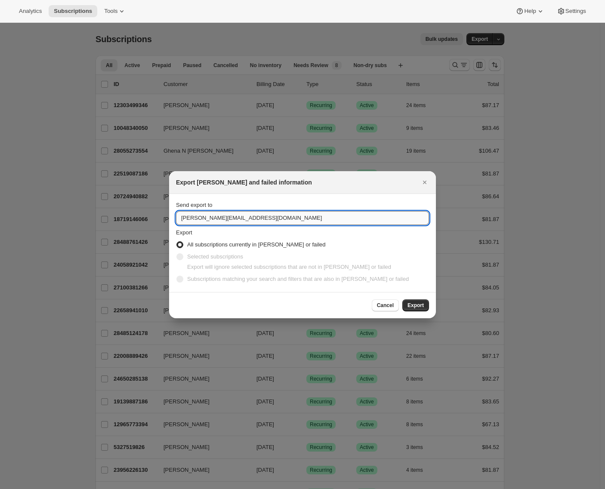
click at [247, 213] on input "adrian@awtomic.com" at bounding box center [302, 218] width 253 height 14
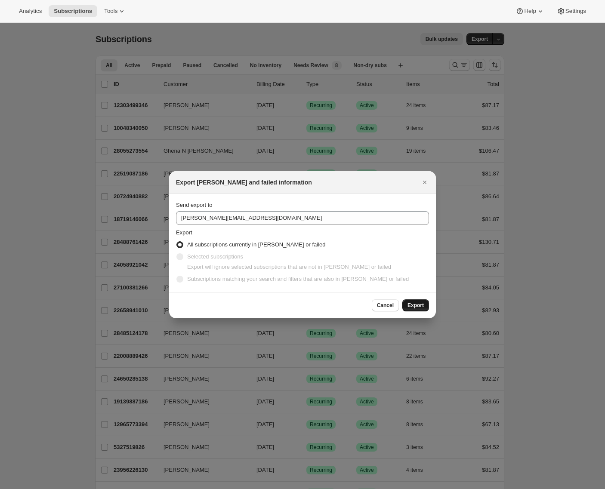
click at [414, 302] on button "Export" at bounding box center [415, 305] width 27 height 12
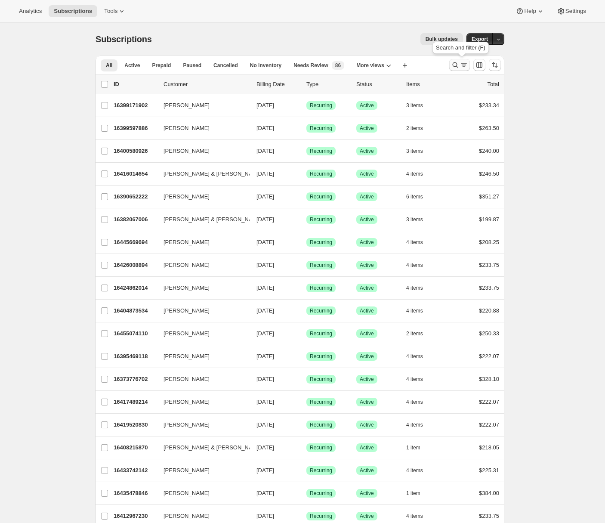
click at [465, 64] on icon "Search and filter results" at bounding box center [463, 65] width 9 height 9
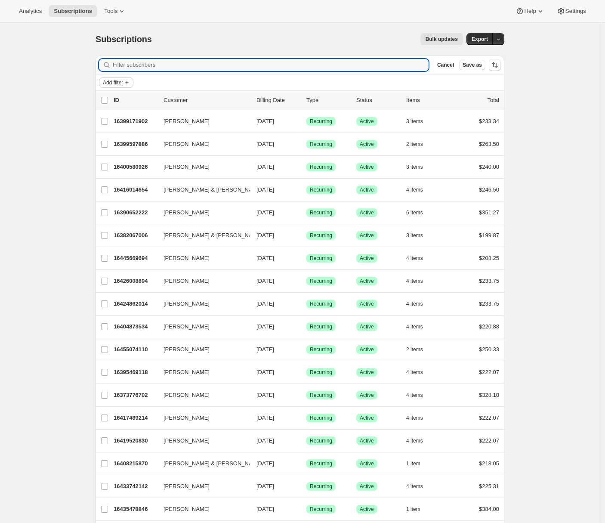
click at [116, 81] on span "Add filter" at bounding box center [113, 82] width 20 height 7
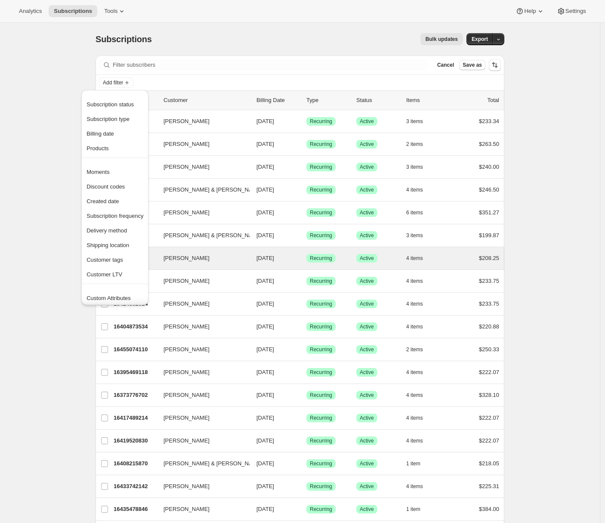
click at [105, 263] on span "Customer tags" at bounding box center [104, 259] width 37 height 6
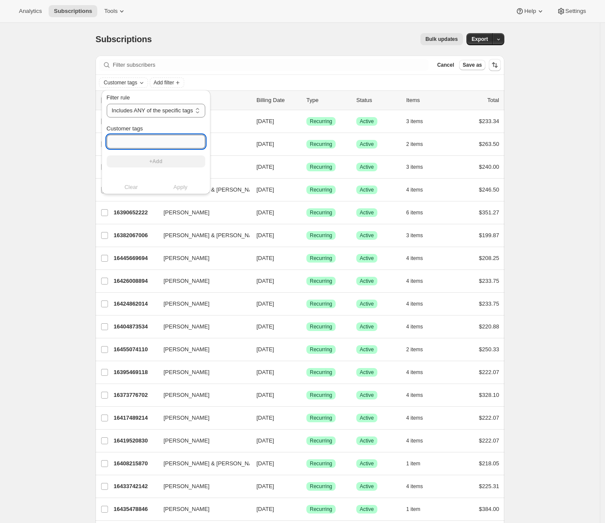
click at [137, 142] on input "Customer tags" at bounding box center [156, 142] width 98 height 14
type input "Internal Membership"
click at [146, 160] on button "+Add" at bounding box center [156, 161] width 98 height 12
click at [184, 197] on span "Apply" at bounding box center [180, 195] width 14 height 9
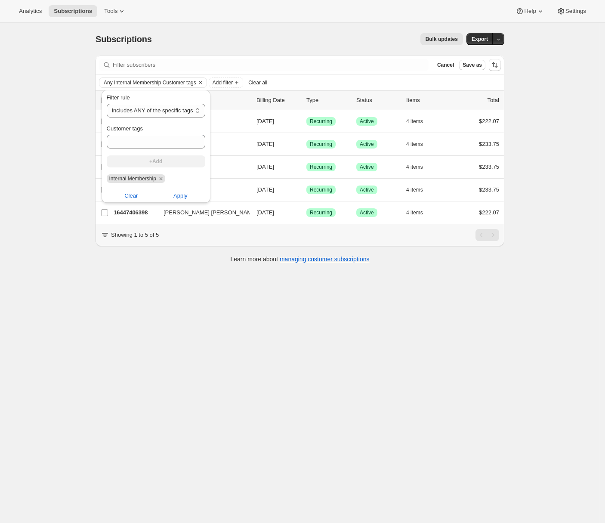
click at [61, 133] on div "Subscriptions. This page is ready Subscriptions Bulk updates More actions Bulk …" at bounding box center [300, 284] width 600 height 523
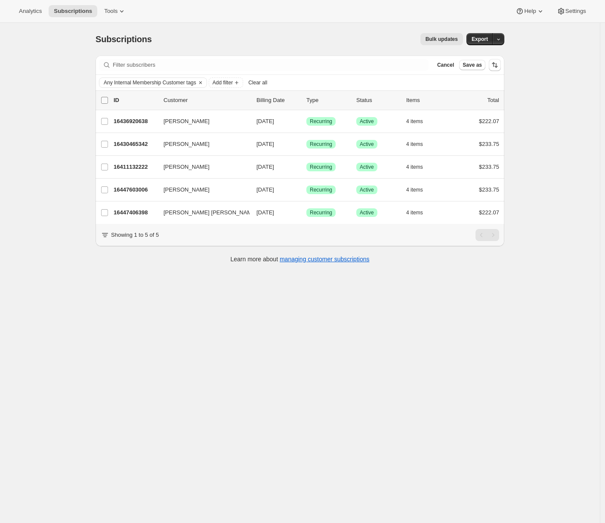
click at [107, 100] on input "0 selected" at bounding box center [104, 100] width 7 height 7
checkbox input "true"
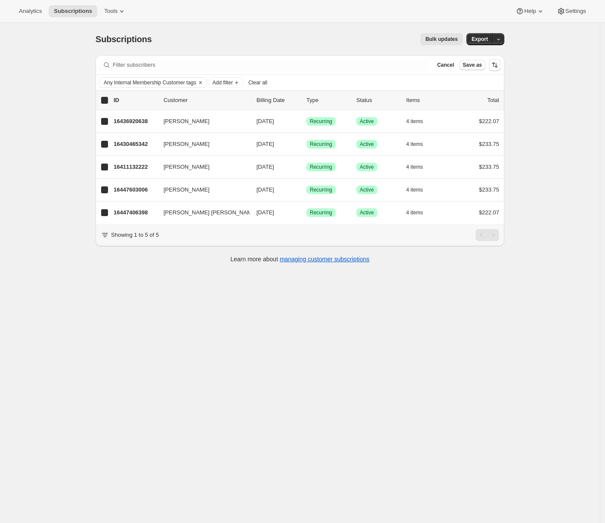
checkbox input "true"
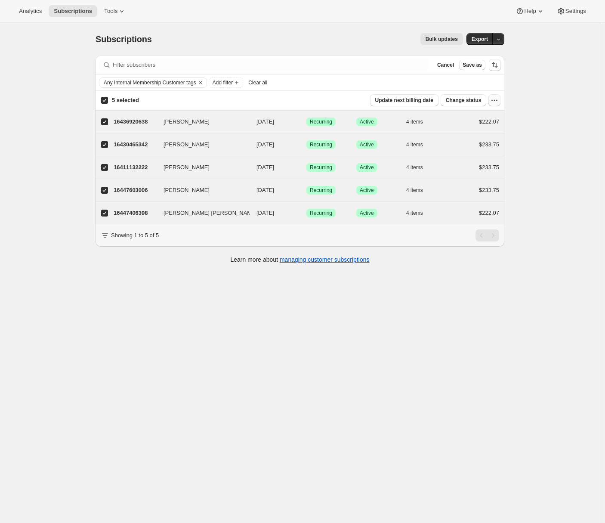
click at [497, 100] on icon "button" at bounding box center [494, 100] width 9 height 9
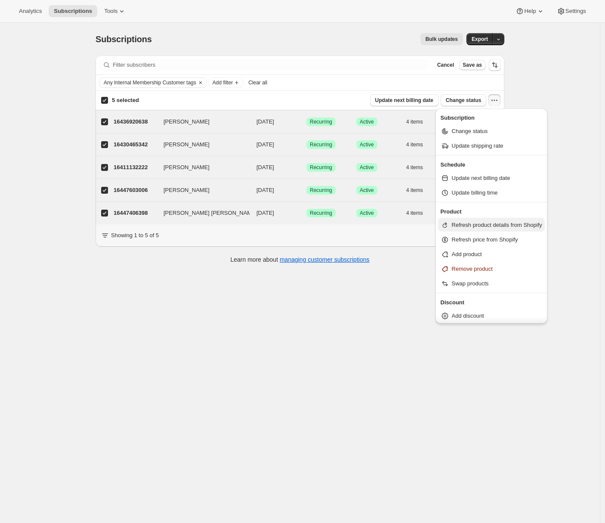
scroll to position [1, 0]
click at [462, 316] on span "Add discount" at bounding box center [468, 314] width 32 height 6
select select "19"
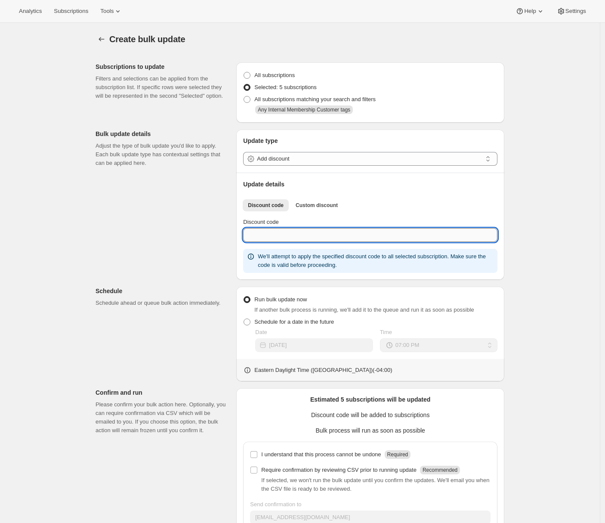
click at [264, 237] on input "Discount code" at bounding box center [370, 235] width 254 height 14
paste input "Internal_Membership"
type input "Internal_Membership"
click at [203, 256] on div "Subscriptions to update Filters and selections can be applied from the subscrip…" at bounding box center [297, 309] width 416 height 508
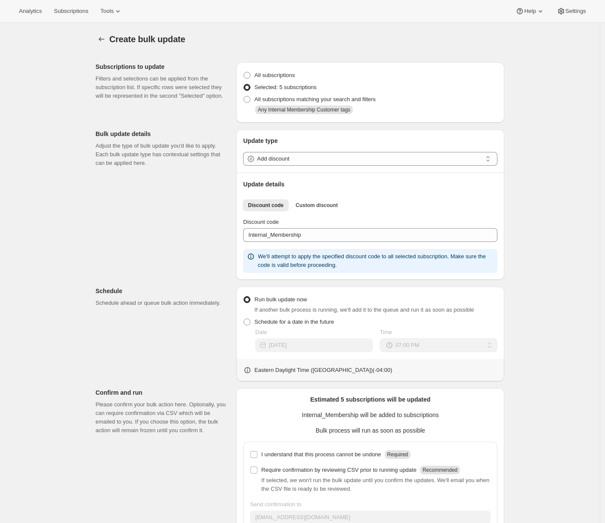
scroll to position [55, 0]
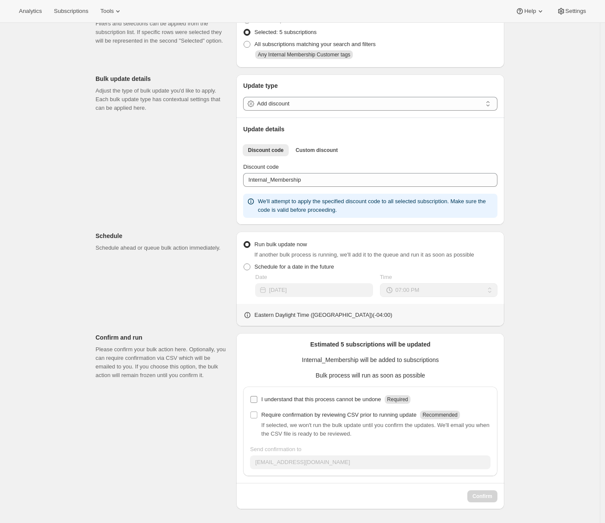
click at [273, 403] on label "I understand that this process cannot be undone Required" at bounding box center [330, 399] width 160 height 12
click at [257, 400] on input "I understand that this process cannot be undone Required" at bounding box center [253, 399] width 7 height 7
checkbox input "true"
click at [483, 497] on span "Confirm" at bounding box center [482, 495] width 20 height 7
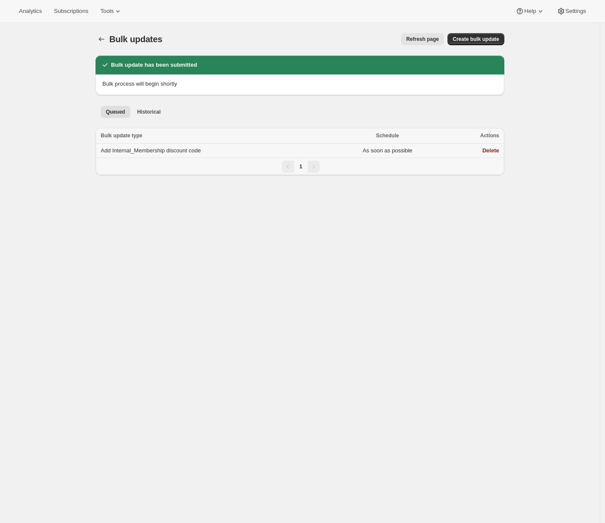
click at [189, 153] on span "Add Internal_Membership discount code" at bounding box center [151, 150] width 100 height 6
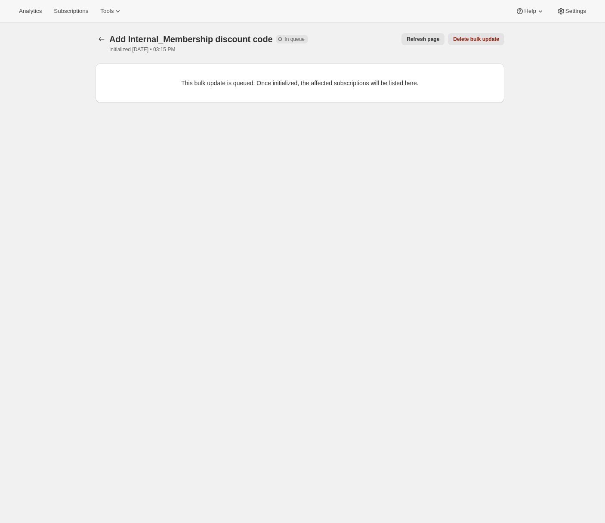
click at [419, 43] on button "Refresh page" at bounding box center [422, 39] width 43 height 12
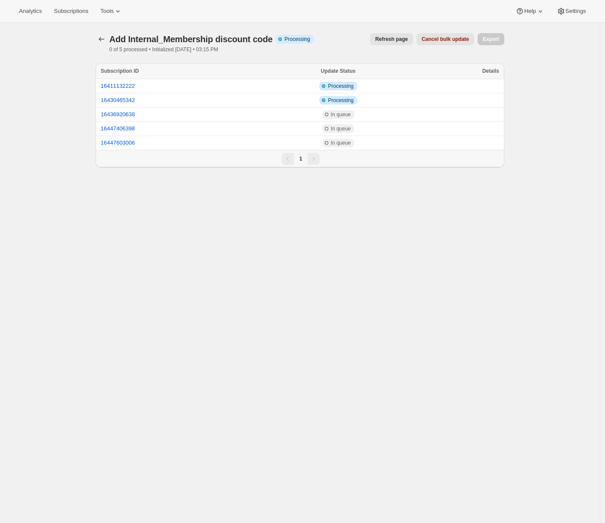
click at [390, 43] on button "Refresh page" at bounding box center [391, 39] width 43 height 12
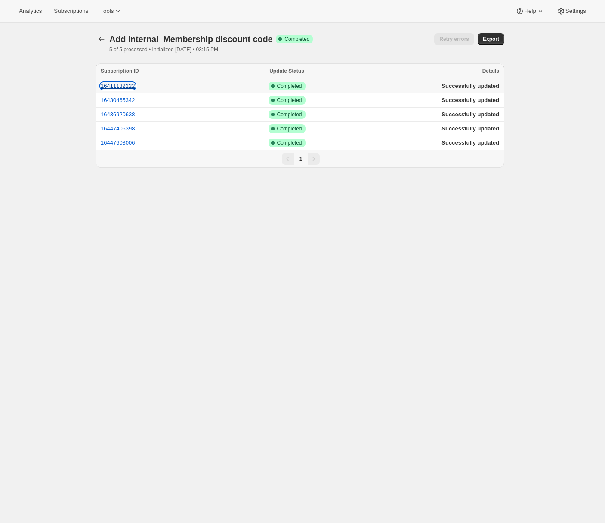
click at [129, 86] on button "16411132222" at bounding box center [118, 86] width 34 height 6
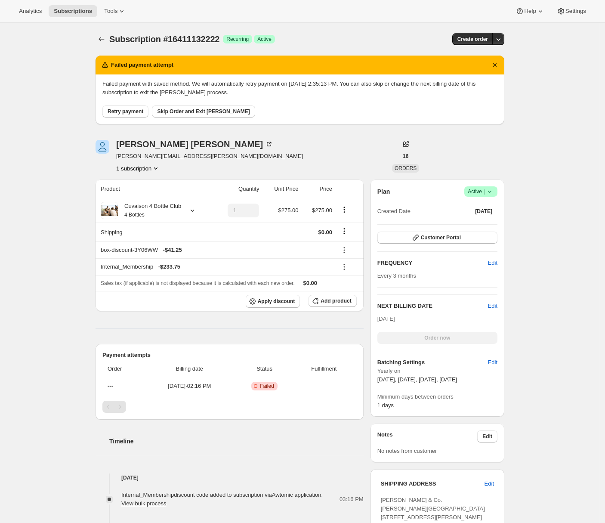
scroll to position [138, 0]
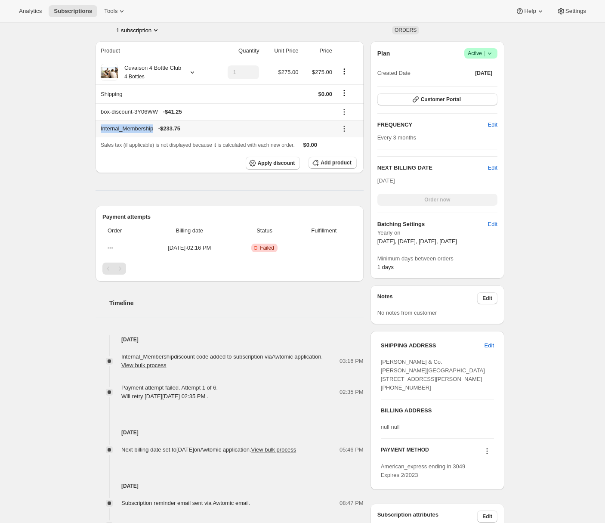
drag, startPoint x: 102, startPoint y: 129, endPoint x: 159, endPoint y: 127, distance: 57.7
click at [159, 127] on th "Internal_Membership - $233.75" at bounding box center [214, 128] width 239 height 17
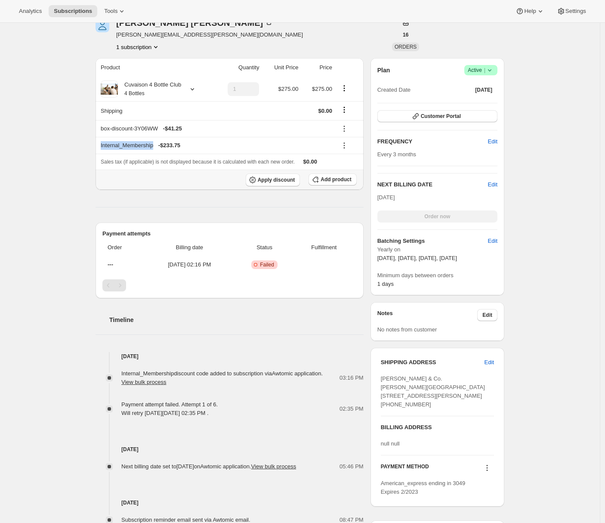
scroll to position [0, 0]
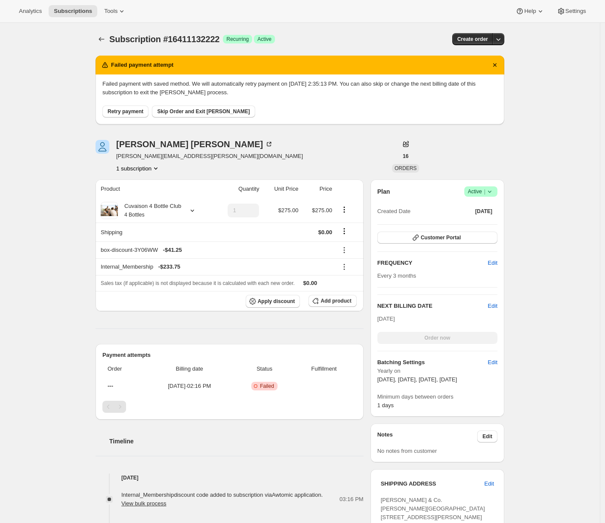
click at [30, 284] on div "Subscription #16411132222. This page is ready Subscription #16411132222 Success…" at bounding box center [300, 424] width 600 height 803
click at [348, 267] on icon at bounding box center [344, 266] width 9 height 9
click at [351, 298] on span "Remove" at bounding box center [350, 298] width 21 height 6
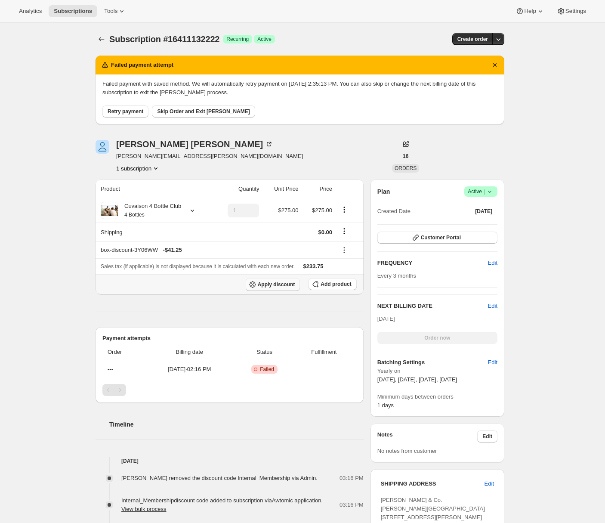
click at [275, 286] on span "Apply discount" at bounding box center [276, 284] width 37 height 7
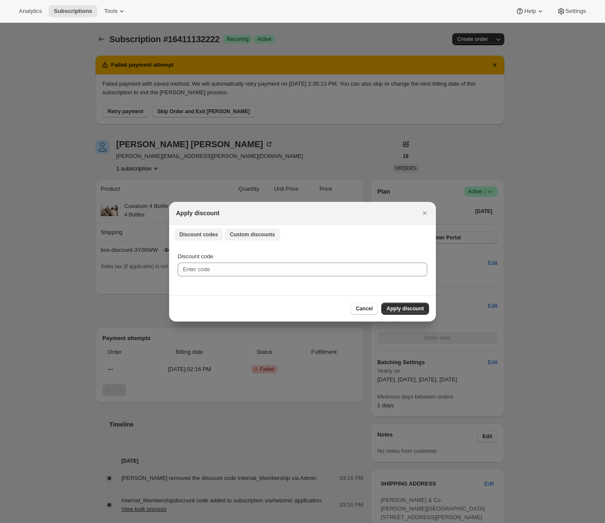
click at [268, 235] on span "Custom discounts" at bounding box center [252, 234] width 45 height 7
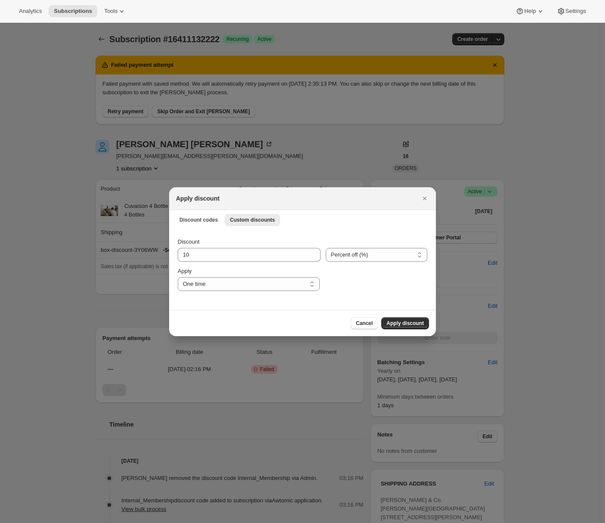
click at [194, 222] on span "Discount codes" at bounding box center [198, 219] width 38 height 7
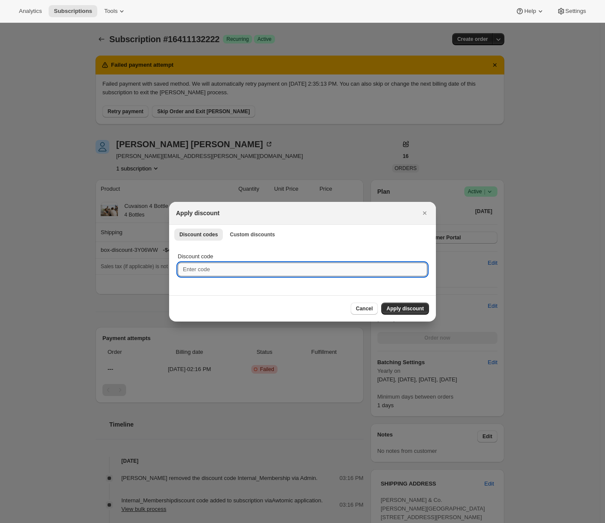
click at [192, 269] on input "Discount code" at bounding box center [302, 269] width 249 height 14
paste input "Internal_Membership"
type input "Internal_Membership"
click at [406, 308] on span "Apply discount" at bounding box center [404, 308] width 37 height 7
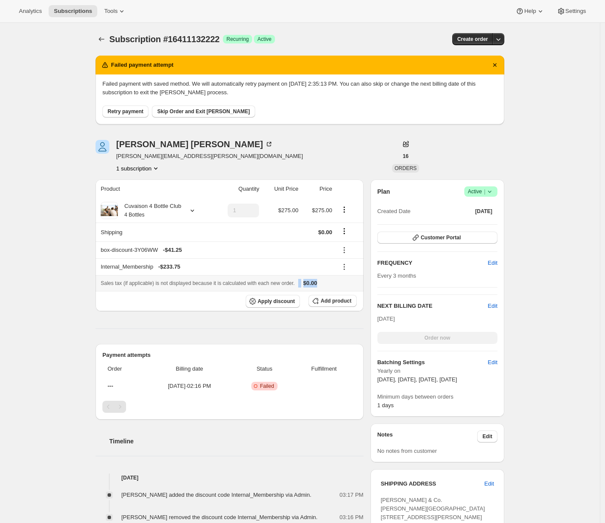
drag, startPoint x: 351, startPoint y: 281, endPoint x: 314, endPoint y: 280, distance: 36.6
click at [314, 280] on div "Sales tax (if applicable) is not displayed because it is calculated with each n…" at bounding box center [230, 283] width 258 height 9
drag, startPoint x: 162, startPoint y: 266, endPoint x: 188, endPoint y: 266, distance: 26.7
click at [188, 266] on div "Internal_Membership - $233.75" at bounding box center [216, 266] width 231 height 9
click at [70, 293] on div "Subscription #16411132222. This page is ready Subscription #16411132222 Success…" at bounding box center [300, 445] width 600 height 844
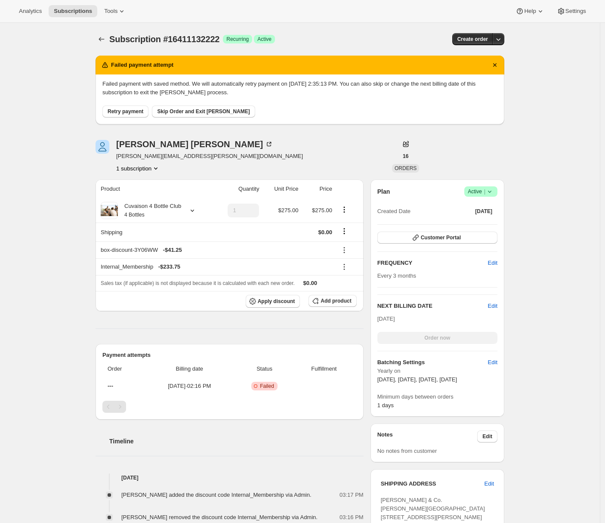
click at [70, 293] on div "Subscription #16411132222. This page is ready Subscription #16411132222 Success…" at bounding box center [300, 445] width 600 height 844
click at [126, 15] on icon at bounding box center [121, 11] width 9 height 9
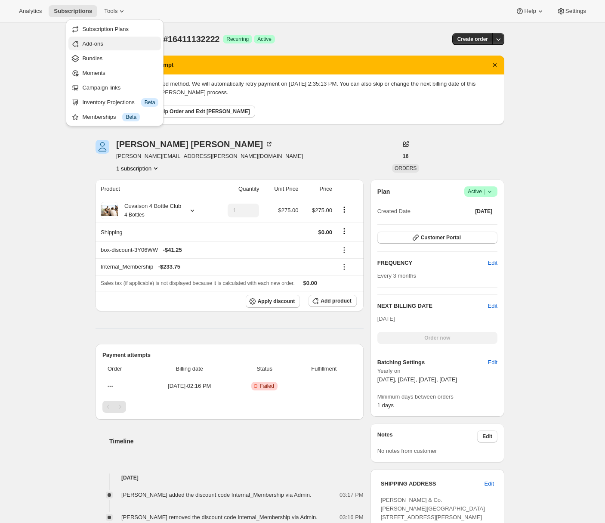
click at [117, 46] on span "Add-ons" at bounding box center [120, 44] width 76 height 9
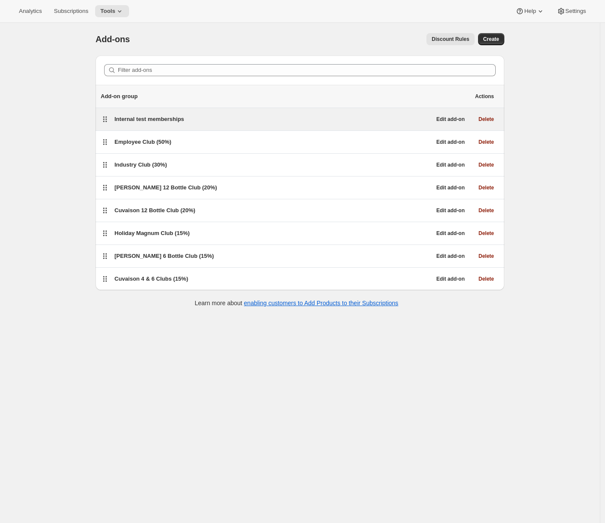
click at [208, 120] on div "Internal test memberships" at bounding box center [272, 119] width 317 height 9
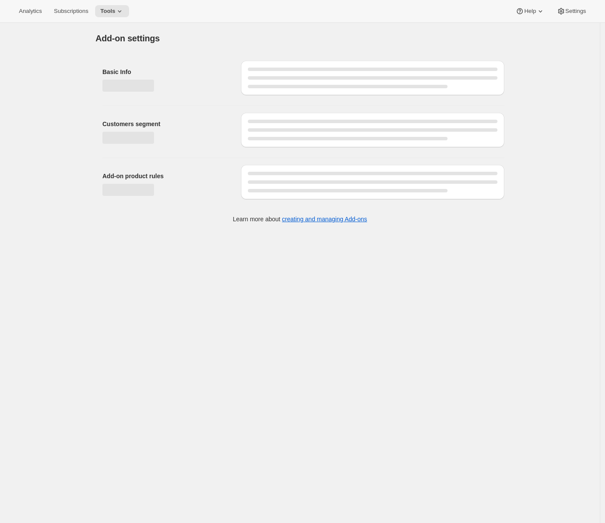
select select "customerTags"
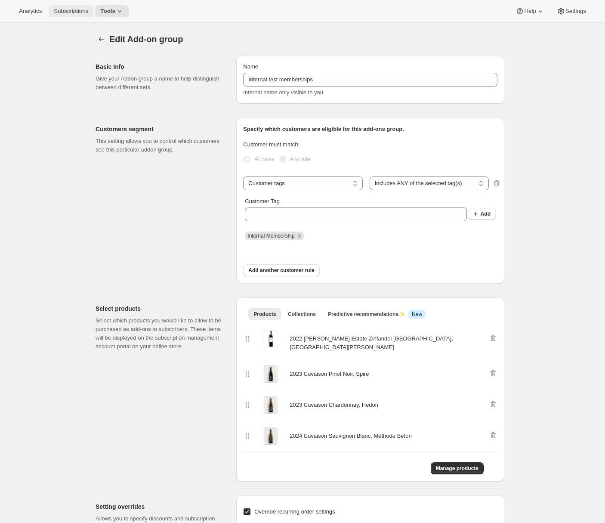
click at [76, 16] on button "Subscriptions" at bounding box center [71, 11] width 45 height 12
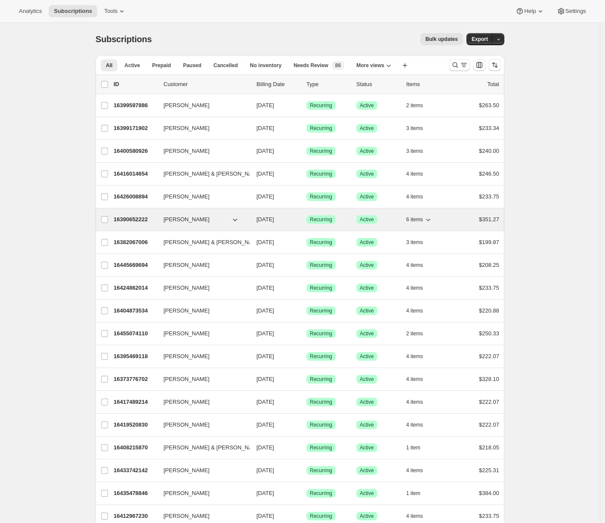
click at [135, 217] on p "16390652222" at bounding box center [135, 219] width 43 height 9
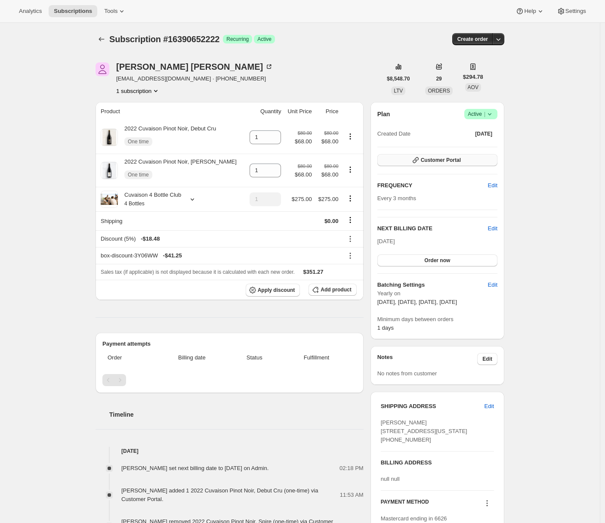
click at [468, 160] on button "Customer Portal" at bounding box center [437, 160] width 120 height 12
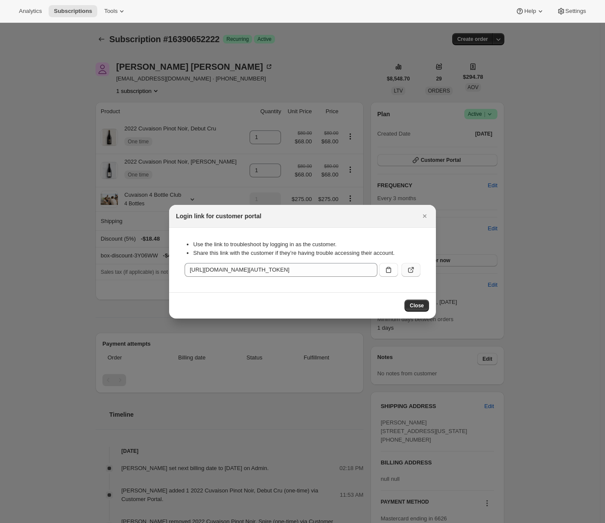
click at [415, 268] on icon ":rk5:" at bounding box center [410, 269] width 9 height 9
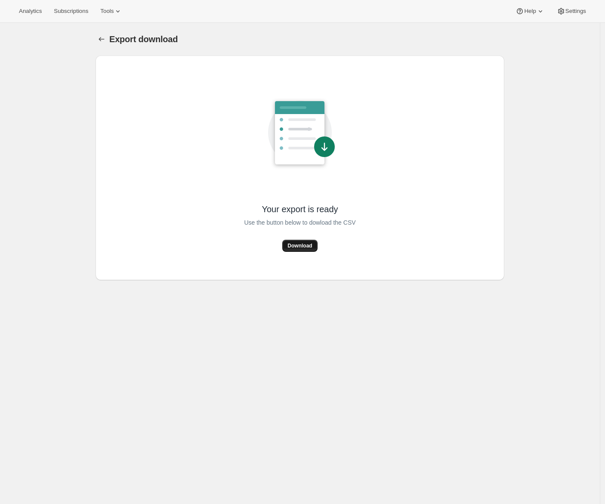
click at [299, 246] on span "Download" at bounding box center [299, 245] width 25 height 7
click at [294, 249] on button "Download" at bounding box center [299, 246] width 35 height 12
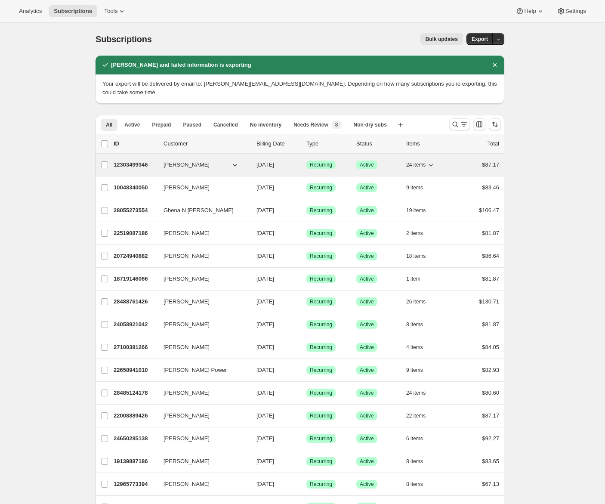
click at [132, 160] on p "12303499346" at bounding box center [135, 164] width 43 height 9
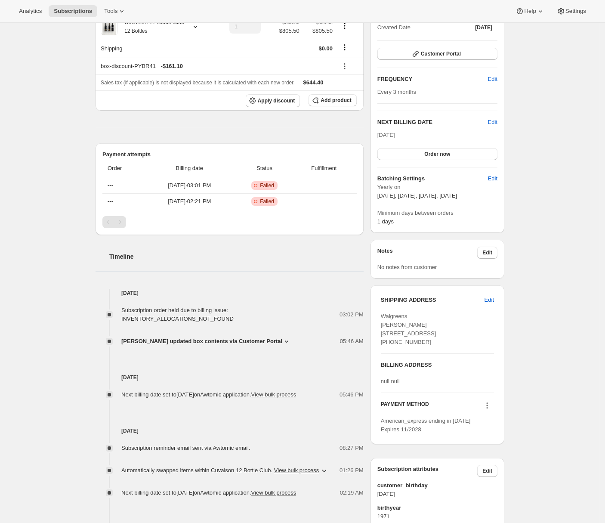
scroll to position [32, 0]
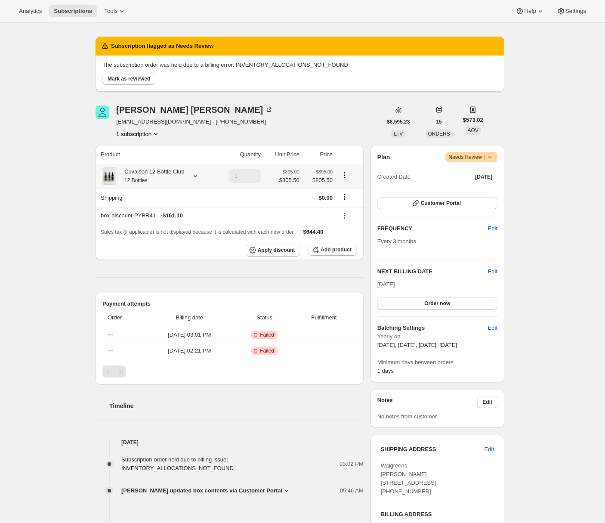
click at [193, 175] on div at bounding box center [194, 176] width 12 height 9
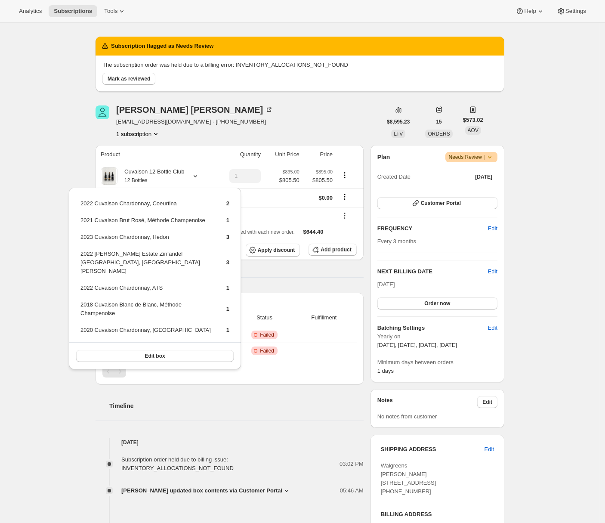
click at [568, 52] on div "Subscription #16410116414. This page is ready Subscription #16410116414 Success…" at bounding box center [300, 391] width 600 height 801
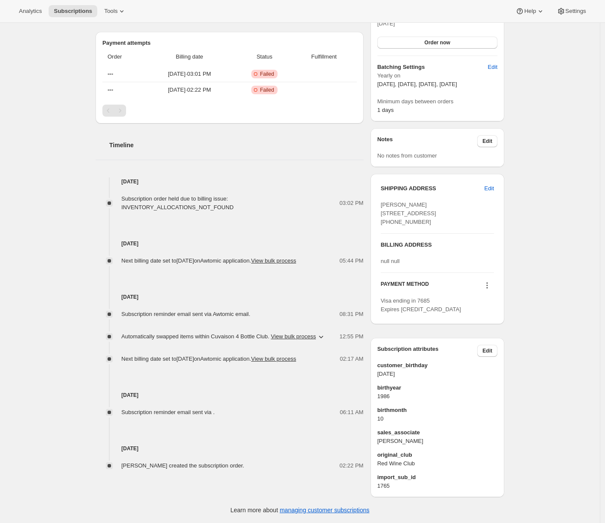
scroll to position [130, 0]
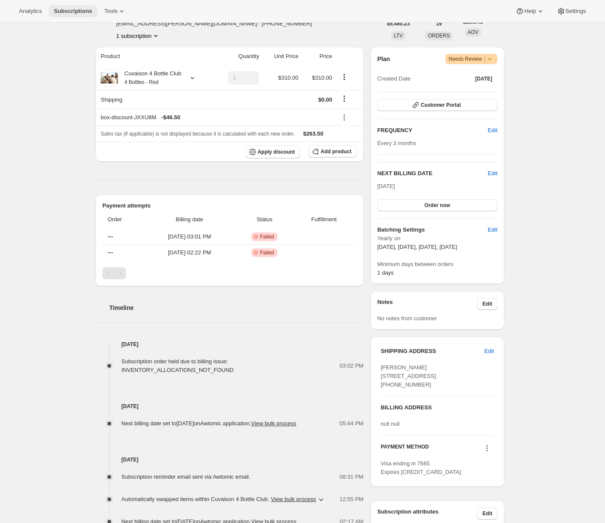
click at [61, 10] on span "Subscriptions" at bounding box center [73, 11] width 38 height 7
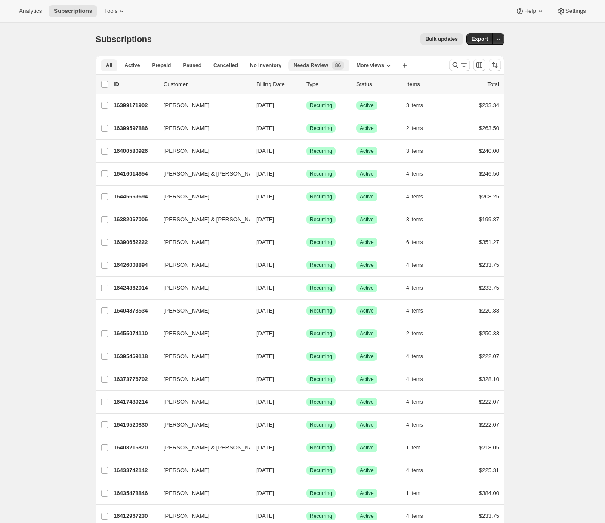
click at [320, 67] on span "Needs Review" at bounding box center [310, 65] width 35 height 7
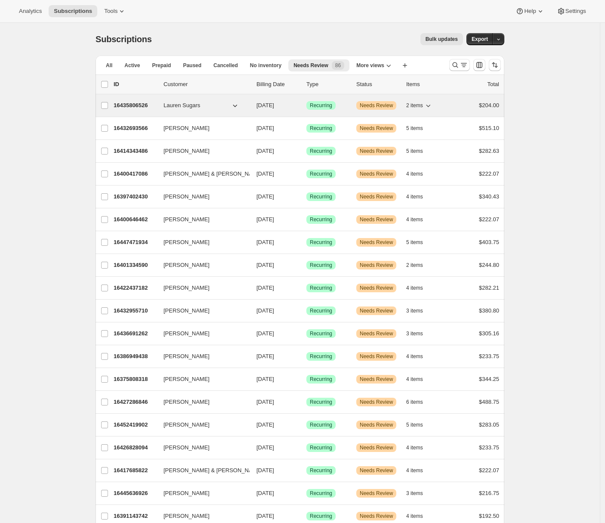
click at [140, 105] on p "16435806526" at bounding box center [135, 105] width 43 height 9
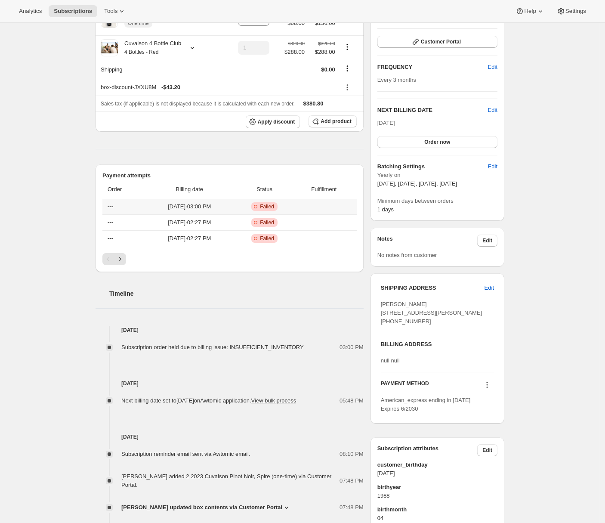
scroll to position [199, 0]
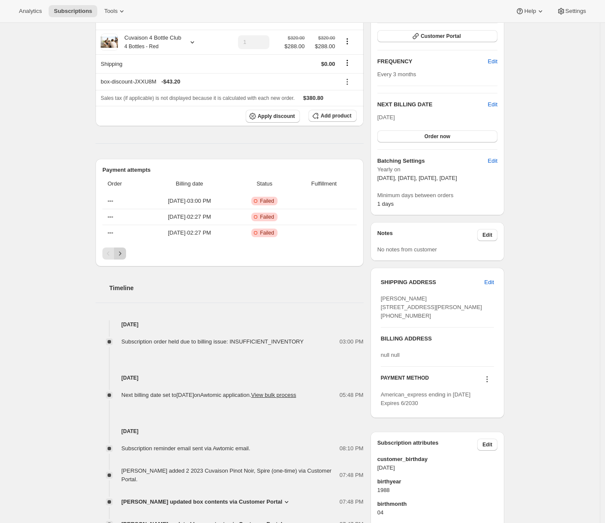
click at [121, 256] on icon "Next" at bounding box center [120, 253] width 9 height 9
click at [123, 255] on icon "Next" at bounding box center [120, 253] width 9 height 9
click at [110, 253] on icon "Previous" at bounding box center [108, 253] width 3 height 4
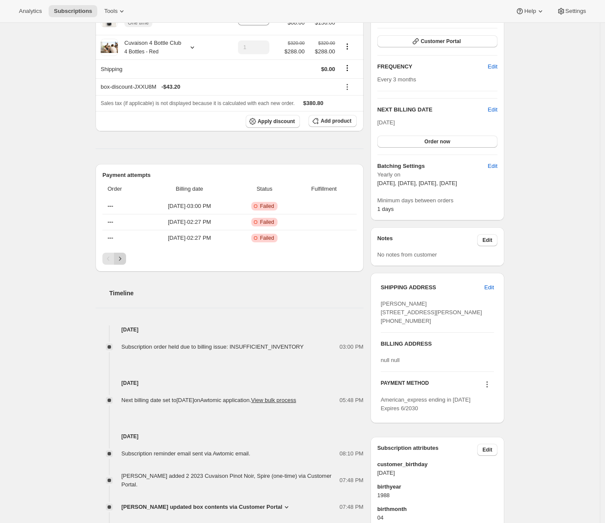
click at [120, 261] on icon "Next" at bounding box center [120, 258] width 9 height 9
click at [123, 262] on icon "Next" at bounding box center [120, 258] width 9 height 9
click at [112, 262] on icon "Previous" at bounding box center [108, 258] width 9 height 9
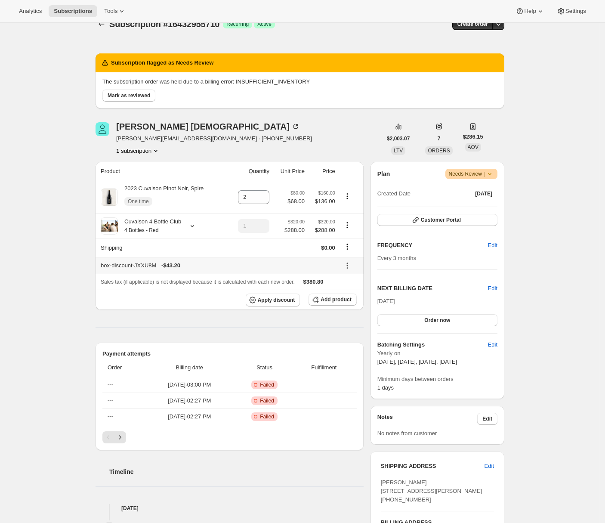
scroll to position [140, 0]
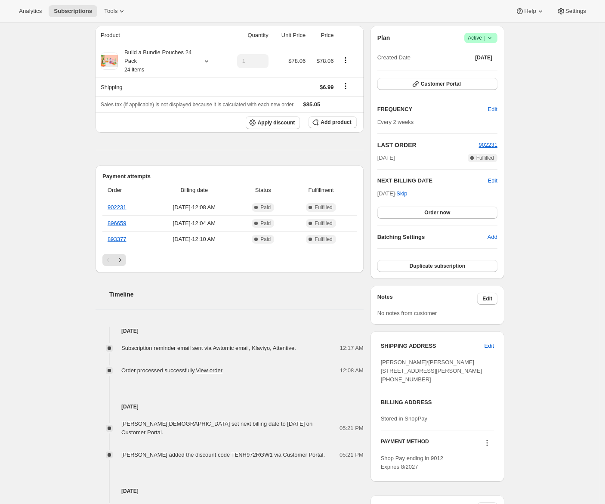
scroll to position [61, 0]
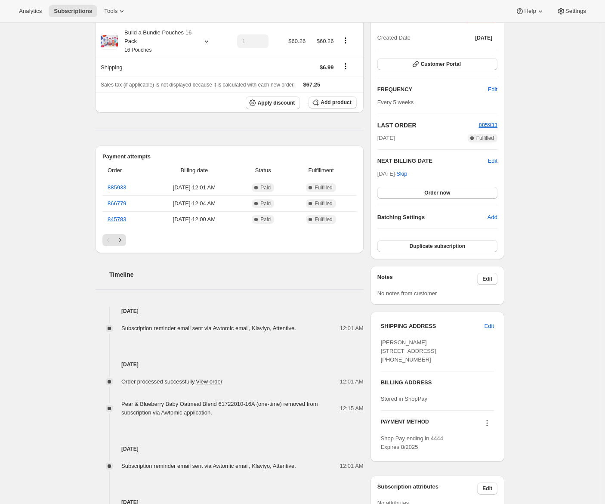
scroll to position [28, 0]
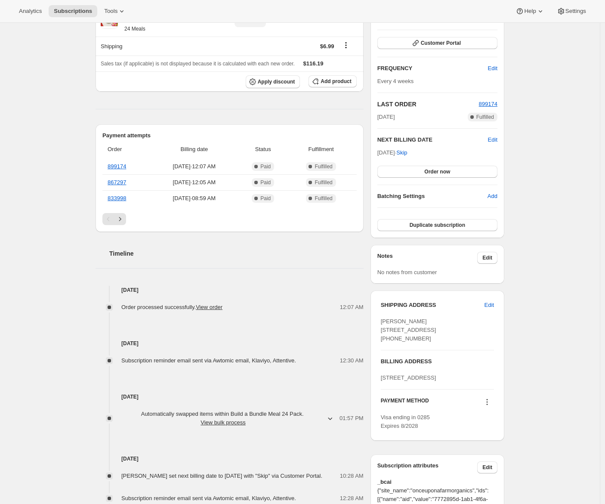
scroll to position [73, 0]
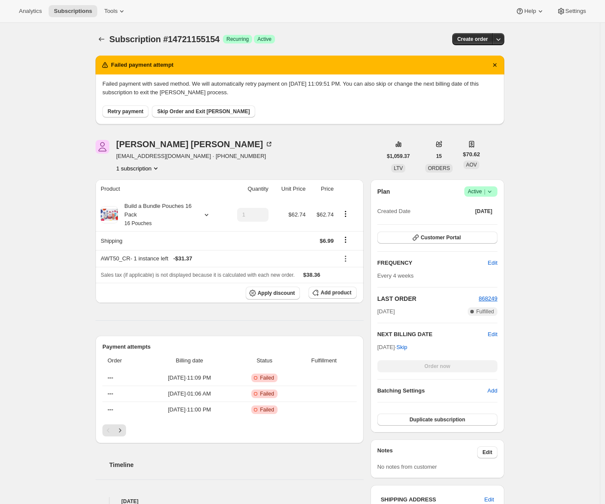
scroll to position [120, 0]
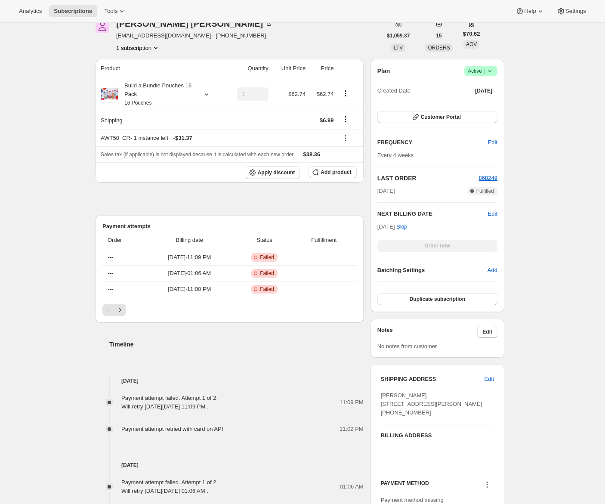
click at [60, 71] on div "Subscription #14721155154. This page is ready Subscription #14721155154 Success…" at bounding box center [300, 335] width 600 height 867
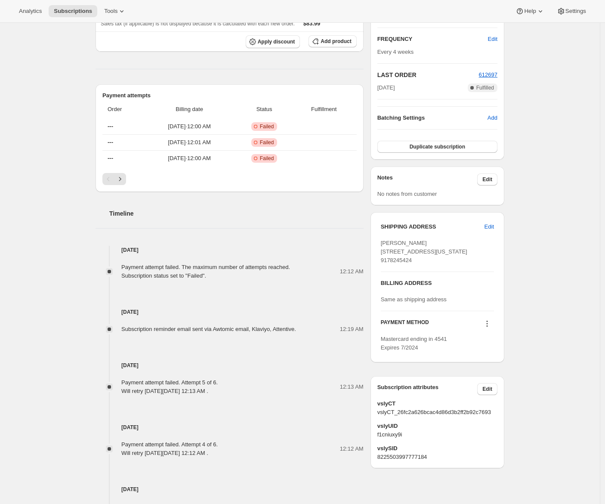
scroll to position [16, 0]
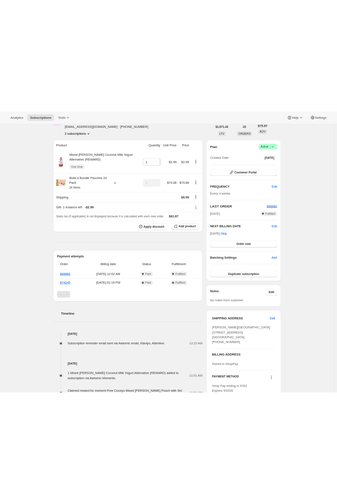
scroll to position [90, 0]
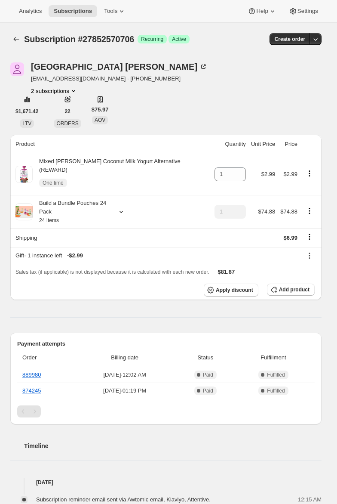
click at [105, 42] on span "Subscription #27852570706" at bounding box center [79, 38] width 110 height 9
copy span "27852570706"
click at [73, 91] on icon "Product actions" at bounding box center [73, 90] width 9 height 9
click at [50, 104] on span "10769104978" at bounding box center [41, 107] width 34 height 6
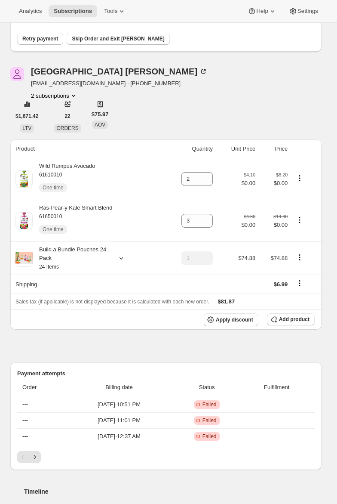
scroll to position [78, 0]
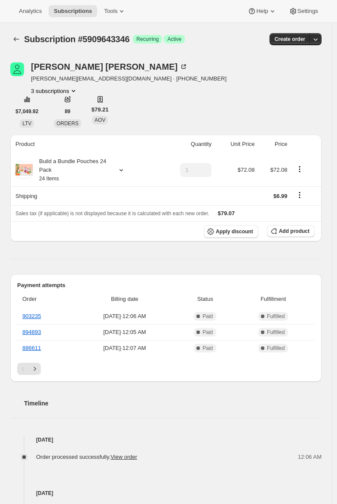
click at [217, 78] on div "[PERSON_NAME] [PERSON_NAME][EMAIL_ADDRESS][DOMAIN_NAME] · [PHONE_NUMBER] 3 subs…" at bounding box center [119, 78] width 218 height 33
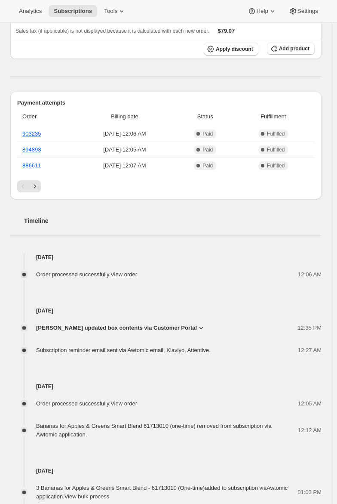
scroll to position [177, 0]
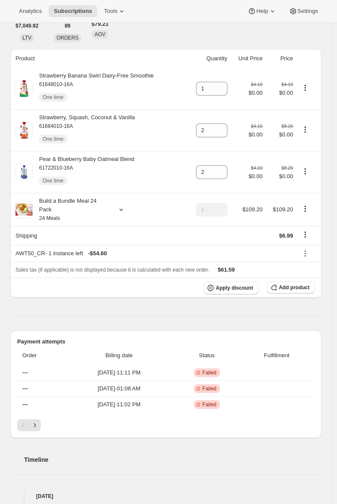
scroll to position [207, 0]
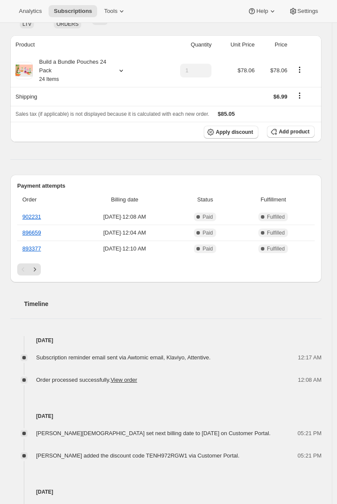
scroll to position [144, 0]
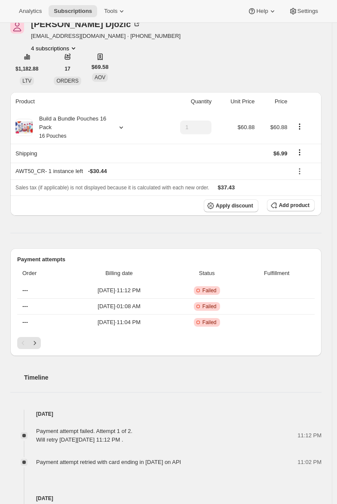
scroll to position [164, 0]
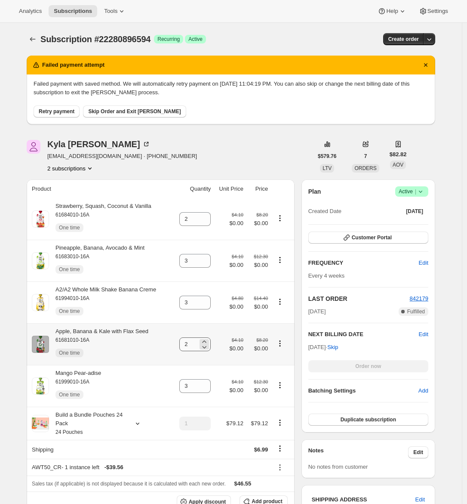
scroll to position [208, 0]
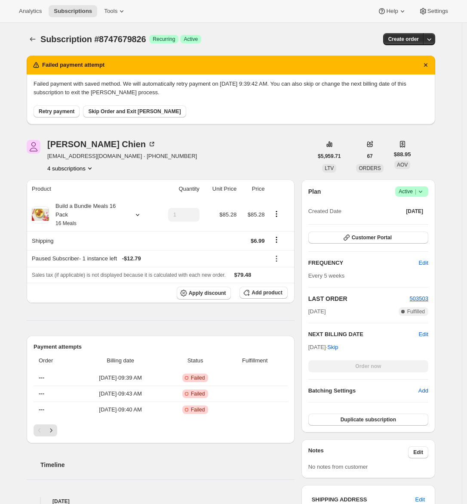
scroll to position [135, 0]
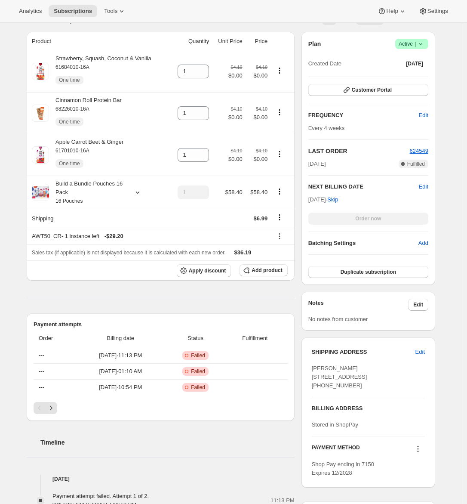
scroll to position [28, 0]
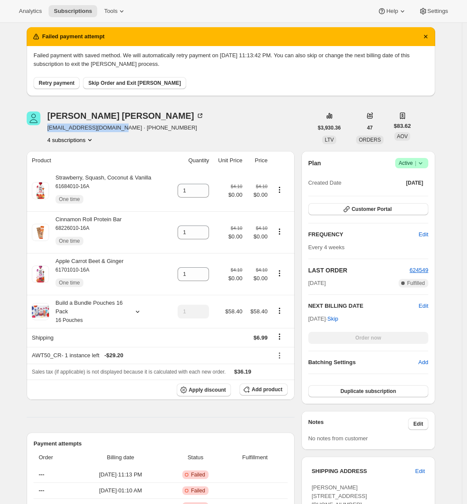
drag, startPoint x: 123, startPoint y: 128, endPoint x: 48, endPoint y: 131, distance: 75.7
click at [48, 131] on div "Megan Virga meganrosevirga@gmail.com · +17327577416 4 subscriptions" at bounding box center [170, 127] width 286 height 33
copy span "meganrosevirga@gmail.com"
click at [86, 141] on button "4 subscriptions" at bounding box center [70, 139] width 47 height 9
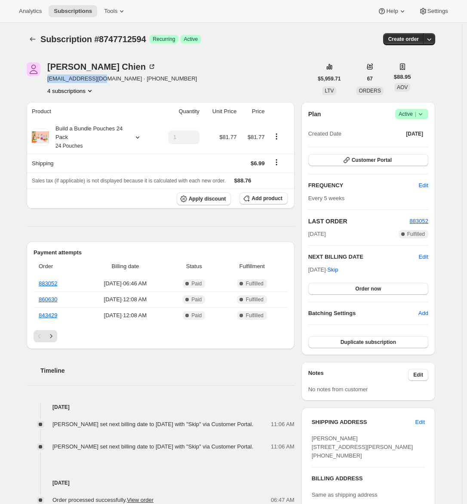
drag, startPoint x: 104, startPoint y: 78, endPoint x: 49, endPoint y: 79, distance: 54.6
click at [49, 79] on span "kztchien@gmail.com · +19172880954" at bounding box center [122, 78] width 150 height 9
copy span "kztchien@gmail.com"
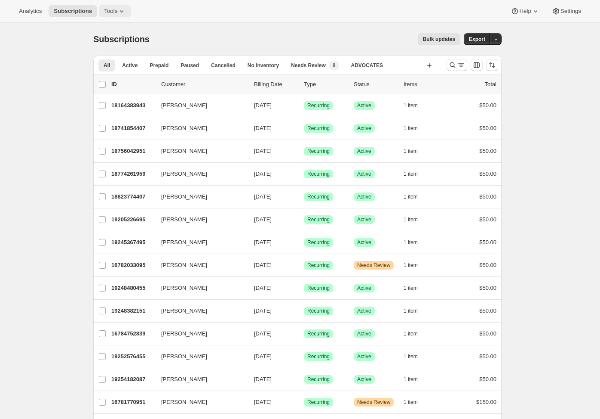
click at [123, 10] on icon at bounding box center [121, 11] width 9 height 9
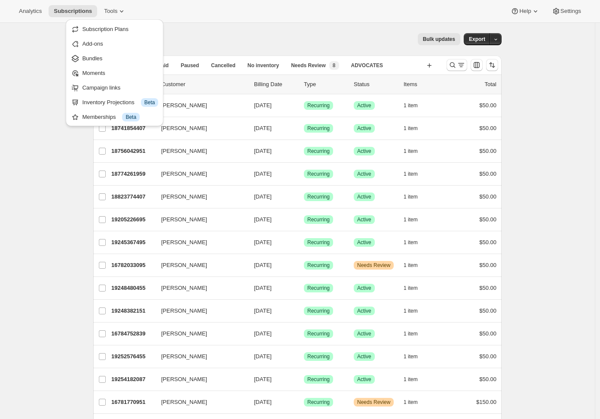
click at [434, 40] on span "Bulk updates" at bounding box center [439, 39] width 32 height 7
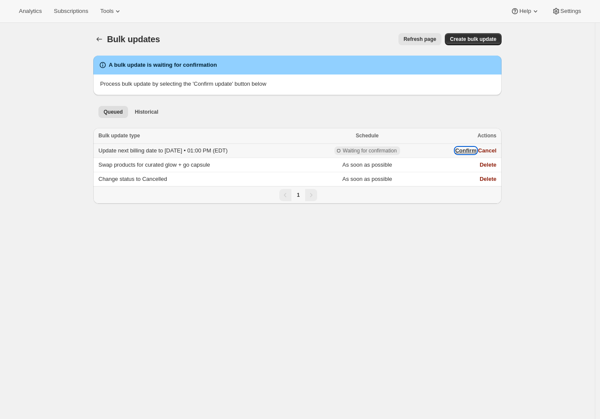
click at [463, 150] on button "Confirm" at bounding box center [467, 150] width 22 height 6
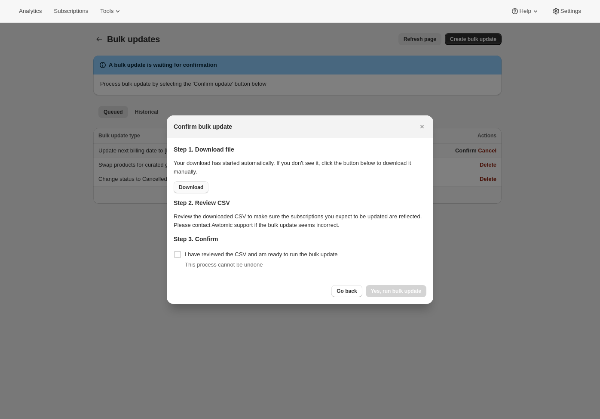
click at [188, 190] on span "Download" at bounding box center [191, 187] width 25 height 7
click at [422, 124] on icon "Close" at bounding box center [422, 126] width 9 height 9
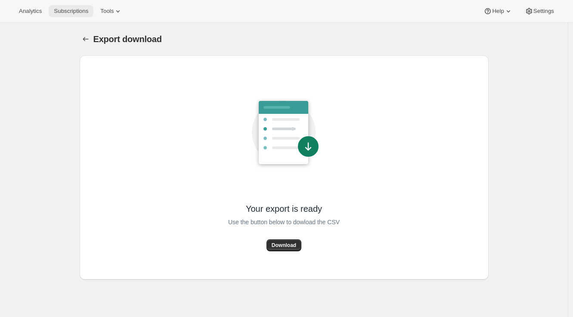
click at [68, 8] on span "Subscriptions" at bounding box center [71, 11] width 34 height 7
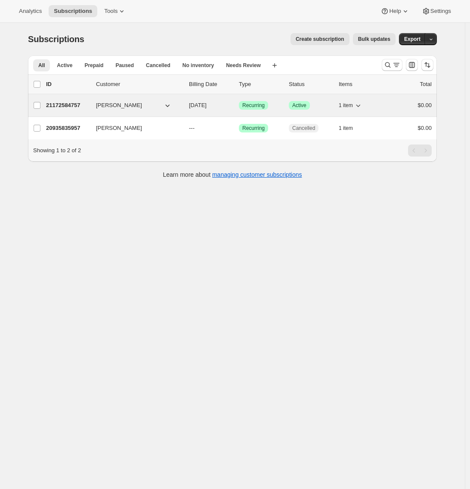
click at [69, 105] on p "21172584757" at bounding box center [67, 105] width 43 height 9
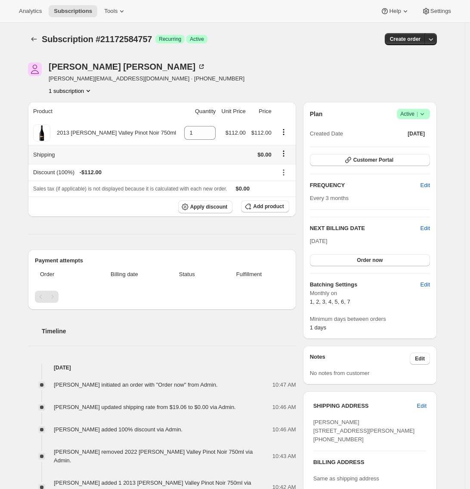
click at [283, 157] on icon "Shipping actions" at bounding box center [283, 153] width 9 height 9
click at [280, 171] on span "Edit shipping rate" at bounding box center [283, 170] width 43 height 6
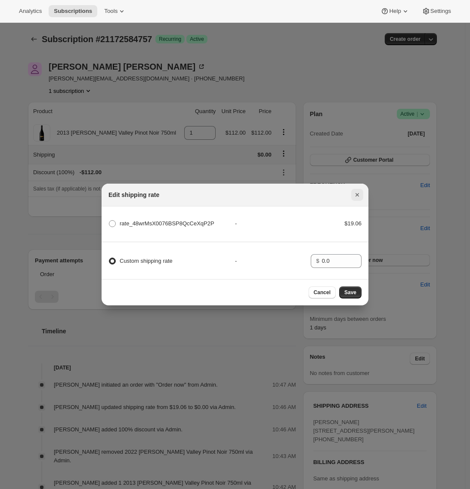
click at [357, 194] on icon "Close" at bounding box center [357, 195] width 9 height 9
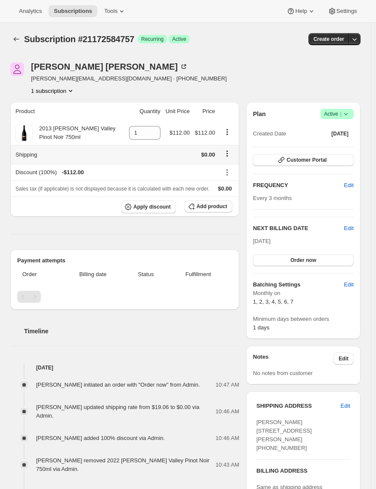
click at [230, 153] on icon "Shipping actions" at bounding box center [227, 153] width 9 height 9
click at [231, 169] on span "Edit shipping rate" at bounding box center [228, 170] width 43 height 6
